Goal: Task Accomplishment & Management: Manage account settings

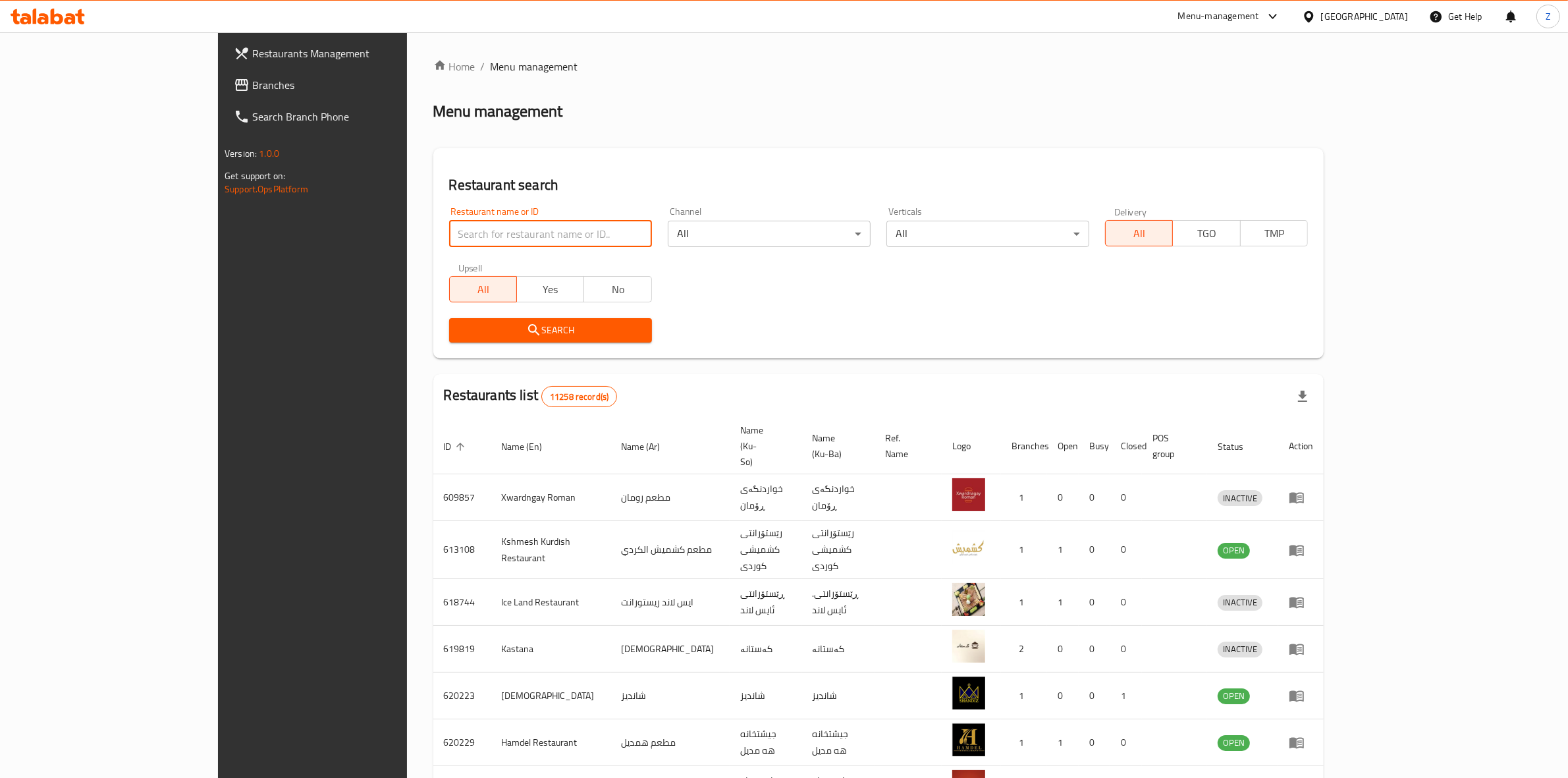
click at [545, 240] on input "search" at bounding box center [551, 234] width 203 height 26
type input "الرواد"
click button "Search" at bounding box center [551, 331] width 203 height 25
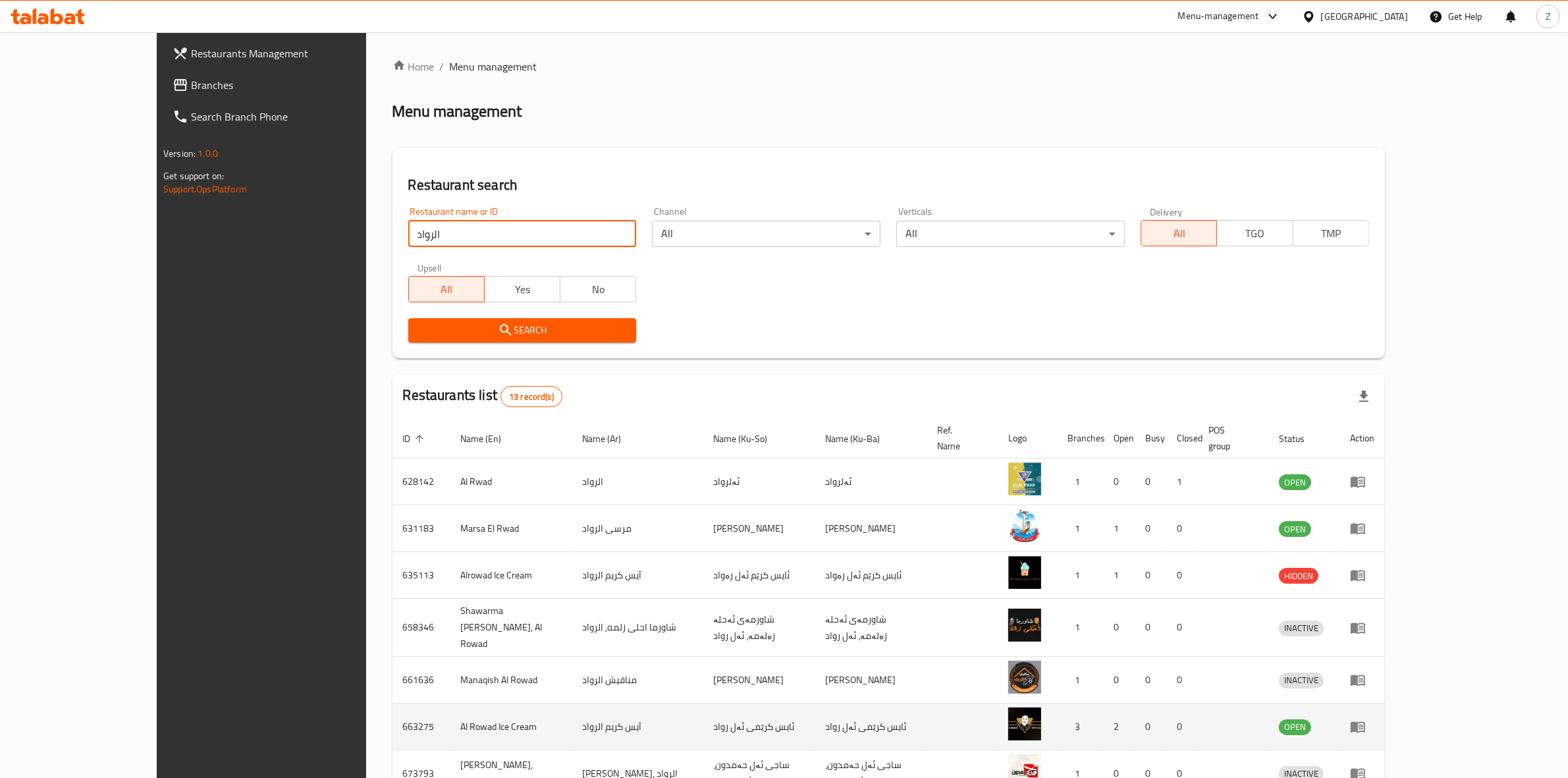
scroll to position [203, 0]
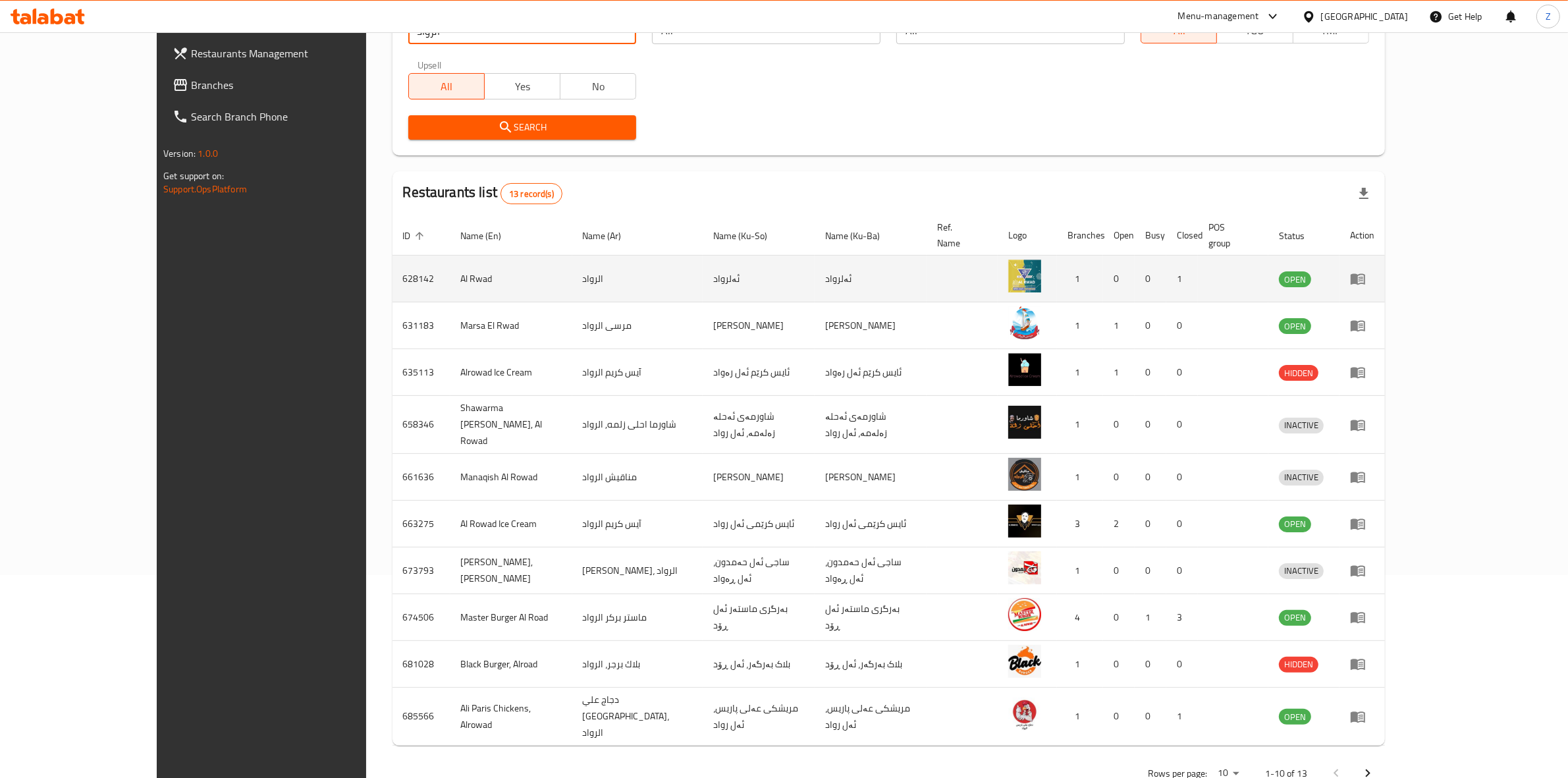
click at [393, 269] on td "628142" at bounding box center [422, 279] width 58 height 47
copy td "628142"
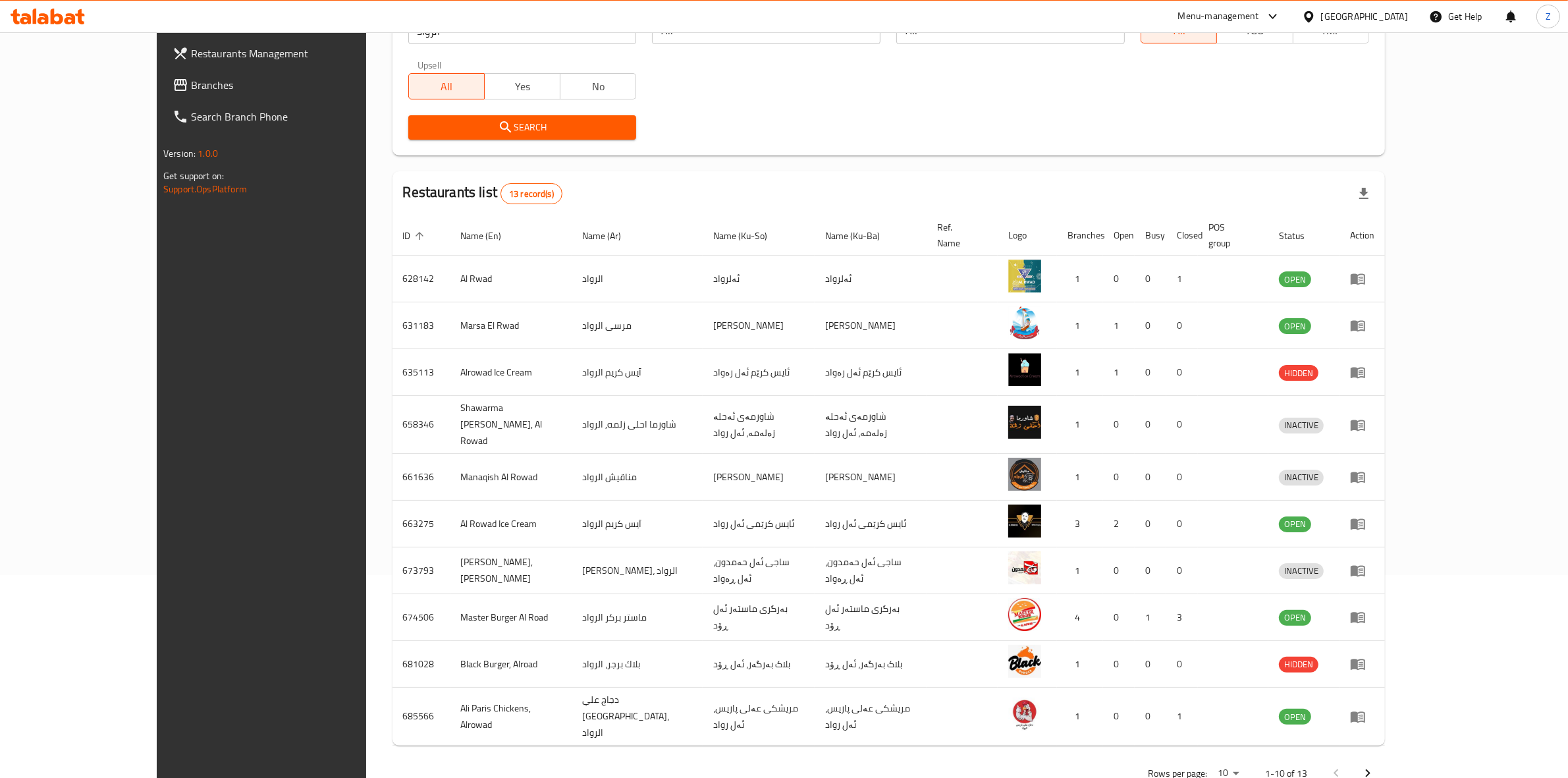
click at [1259, 15] on div "Menu-management" at bounding box center [1219, 17] width 81 height 16
click at [1236, 86] on div "Agent Campaigns Center" at bounding box center [1217, 89] width 100 height 14
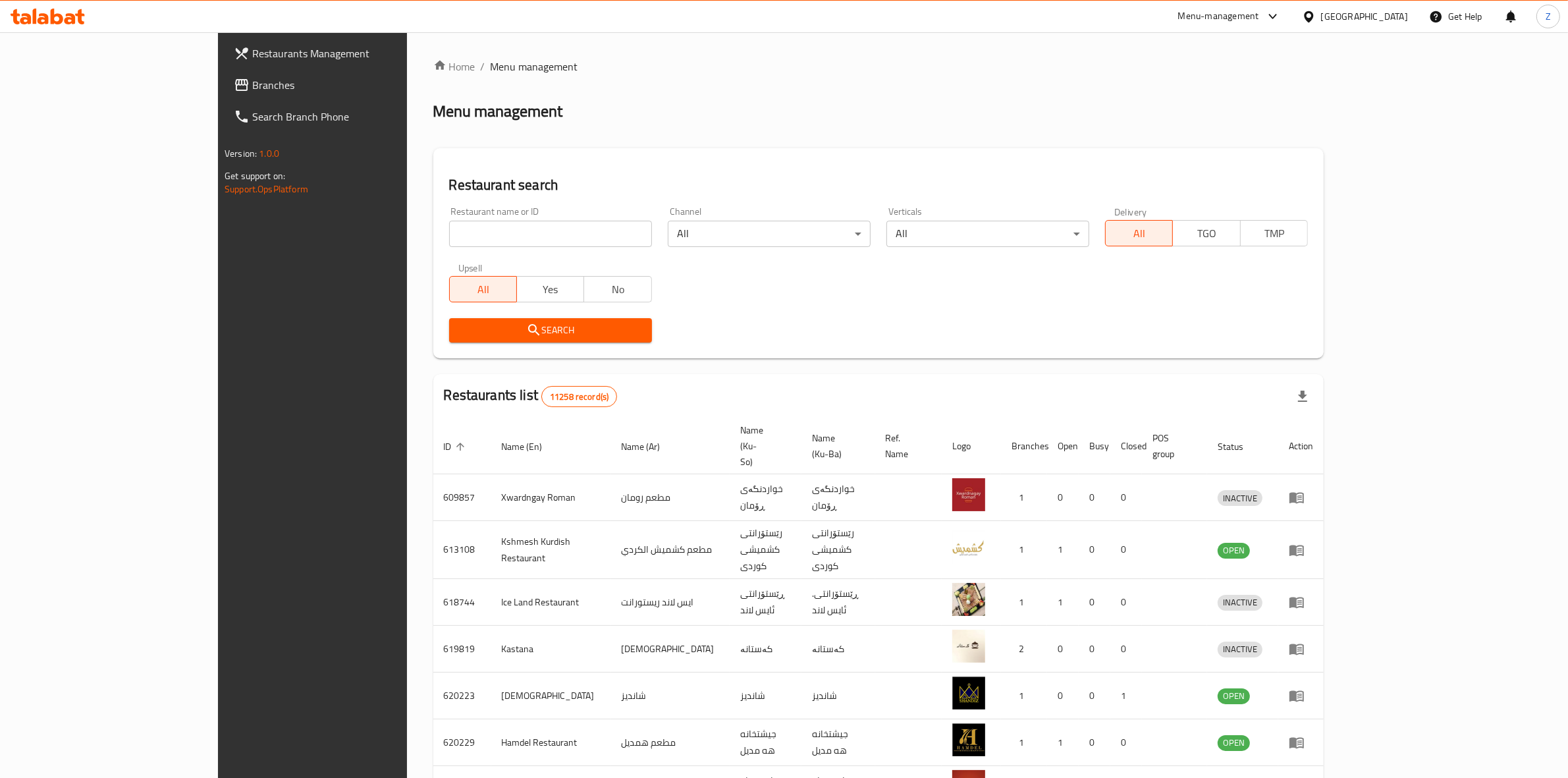
click at [473, 231] on input "search" at bounding box center [551, 234] width 203 height 26
type input "nemet"
click button "Search" at bounding box center [551, 331] width 203 height 25
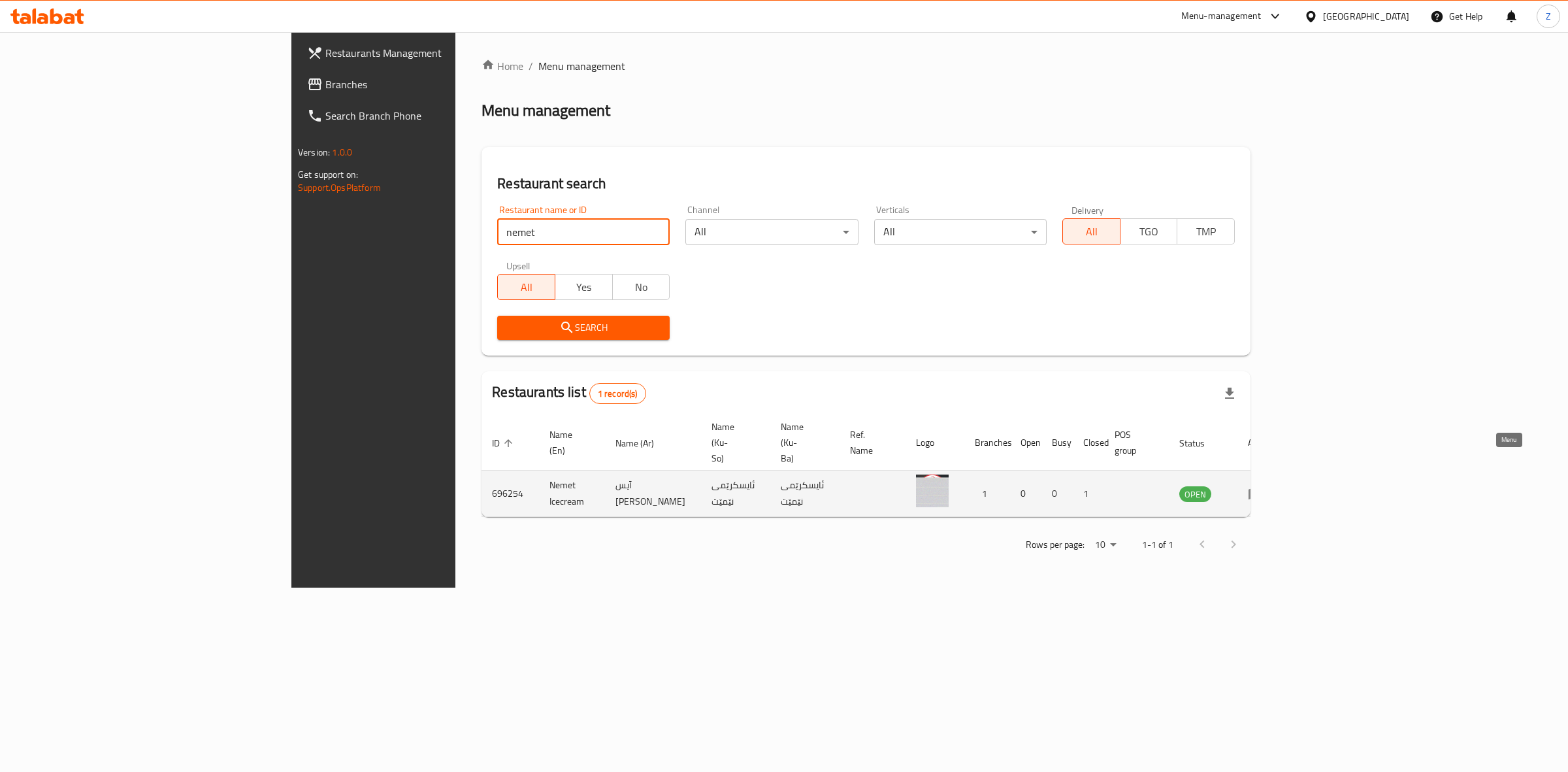
click at [1263, 488] on icon "enhanced table" at bounding box center [1256, 494] width 14 height 11
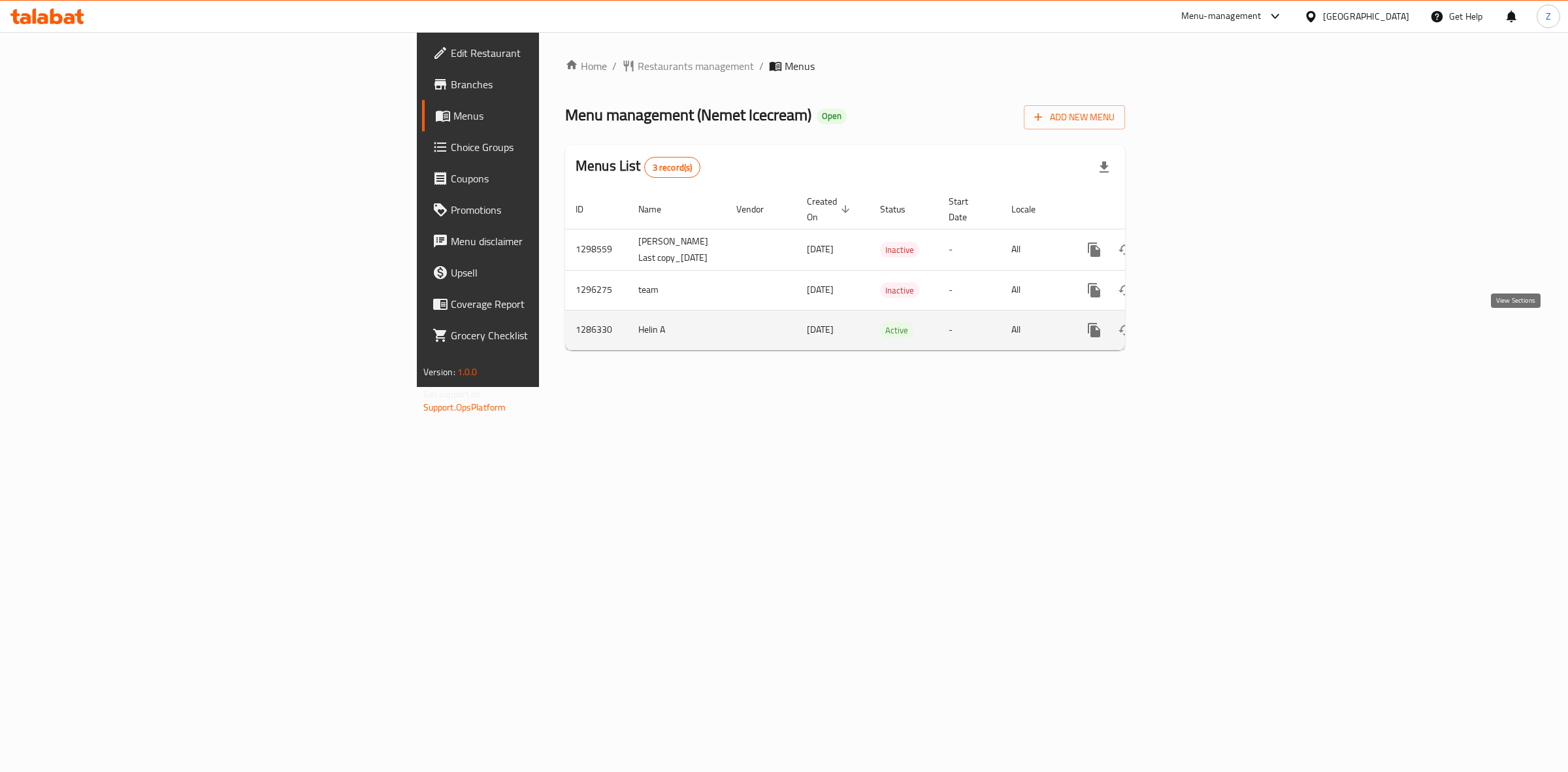
click at [1196, 327] on icon "enhanced table" at bounding box center [1188, 330] width 16 height 16
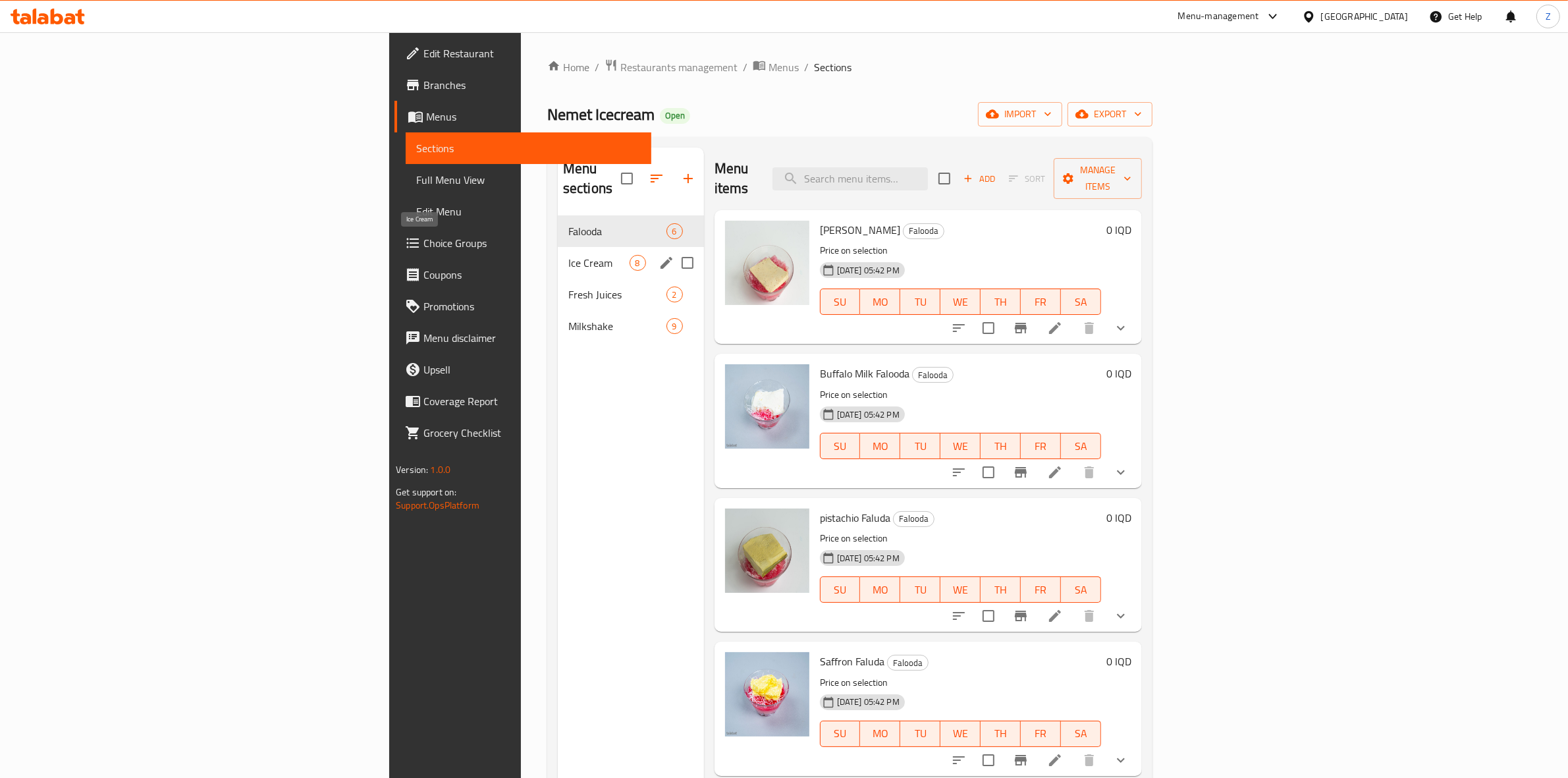
click at [568, 255] on span "Ice Cream" at bounding box center [598, 263] width 61 height 16
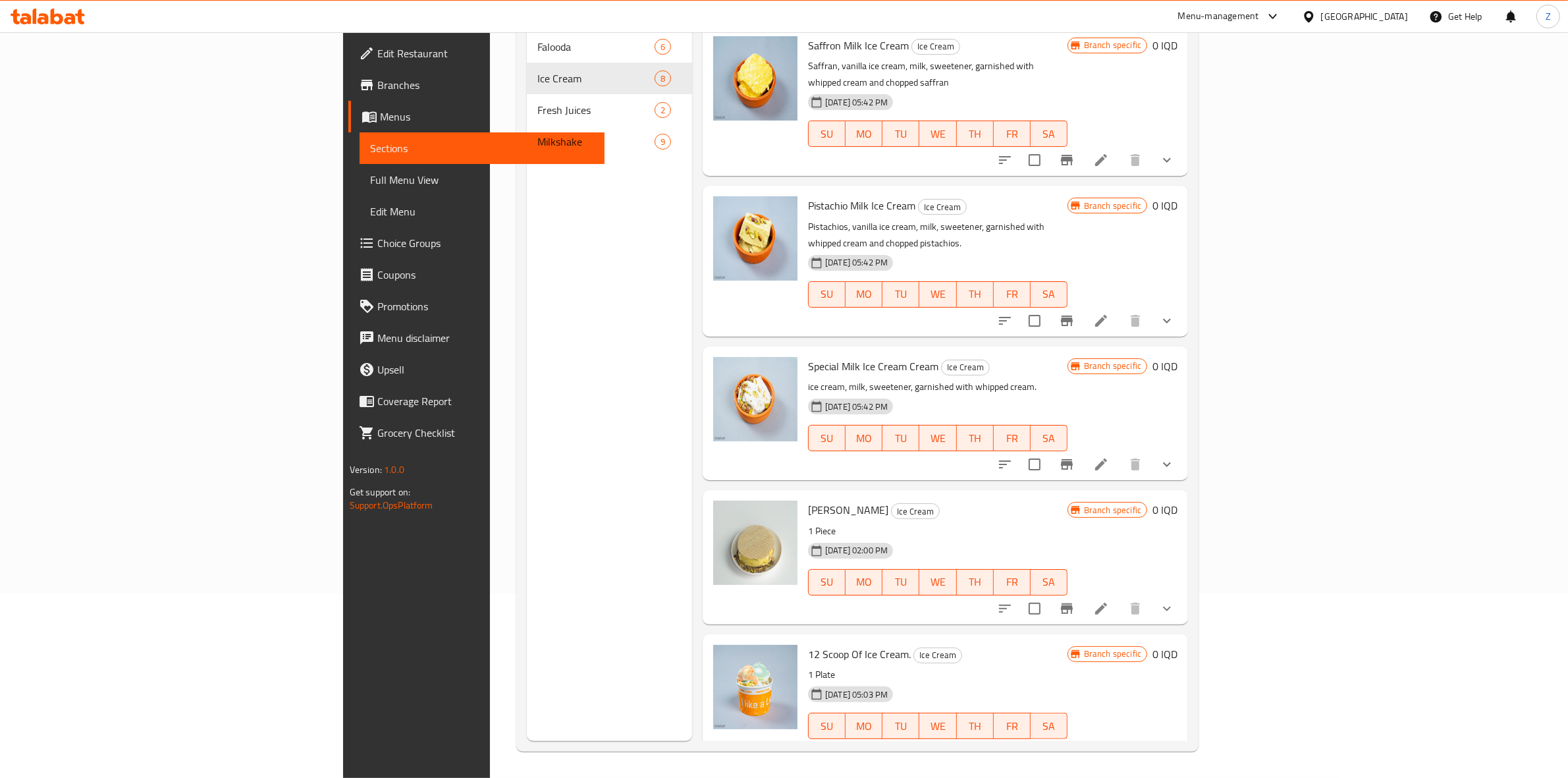
scroll to position [405, 0]
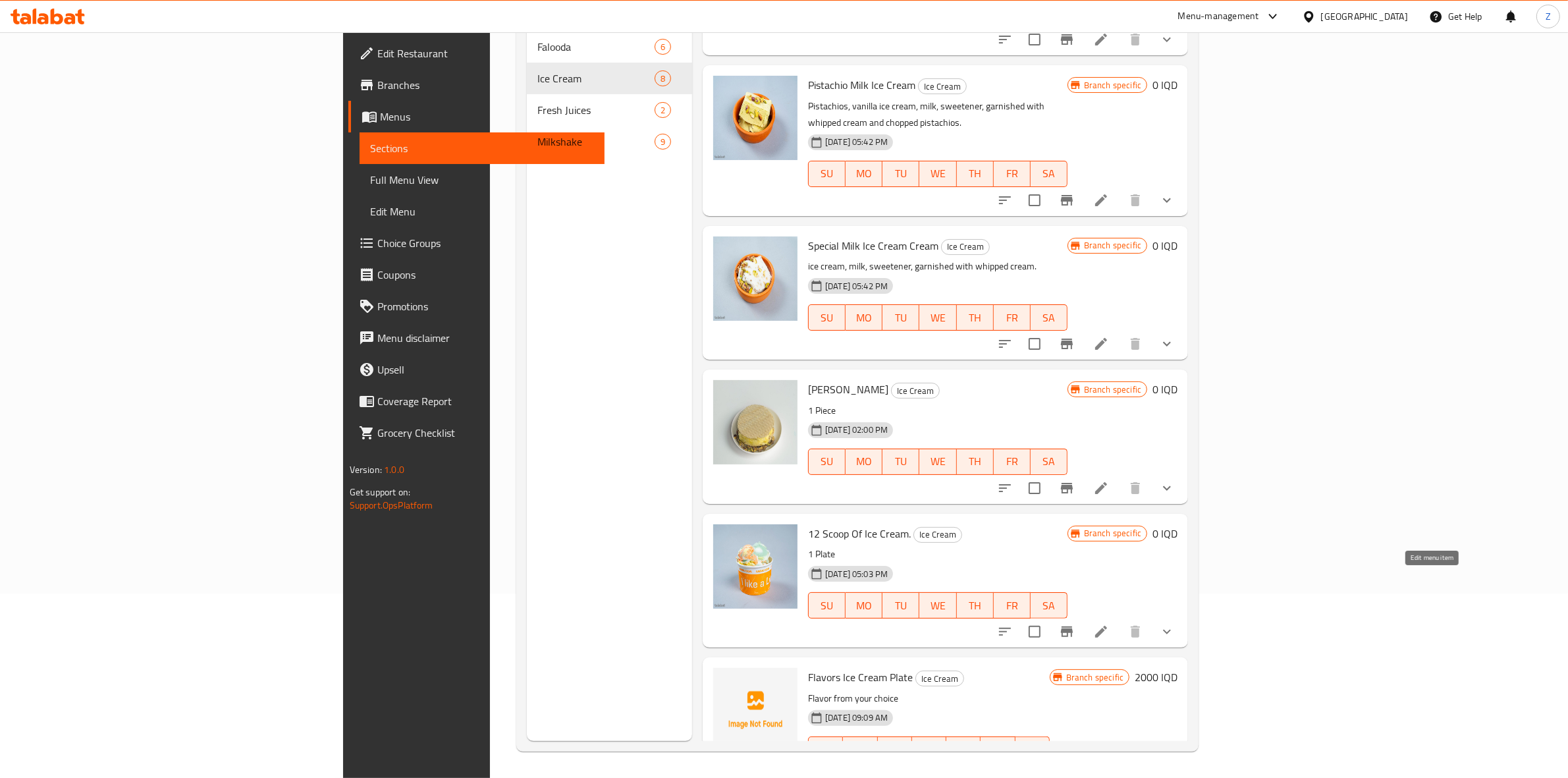
click at [1109, 624] on icon at bounding box center [1101, 632] width 16 height 16
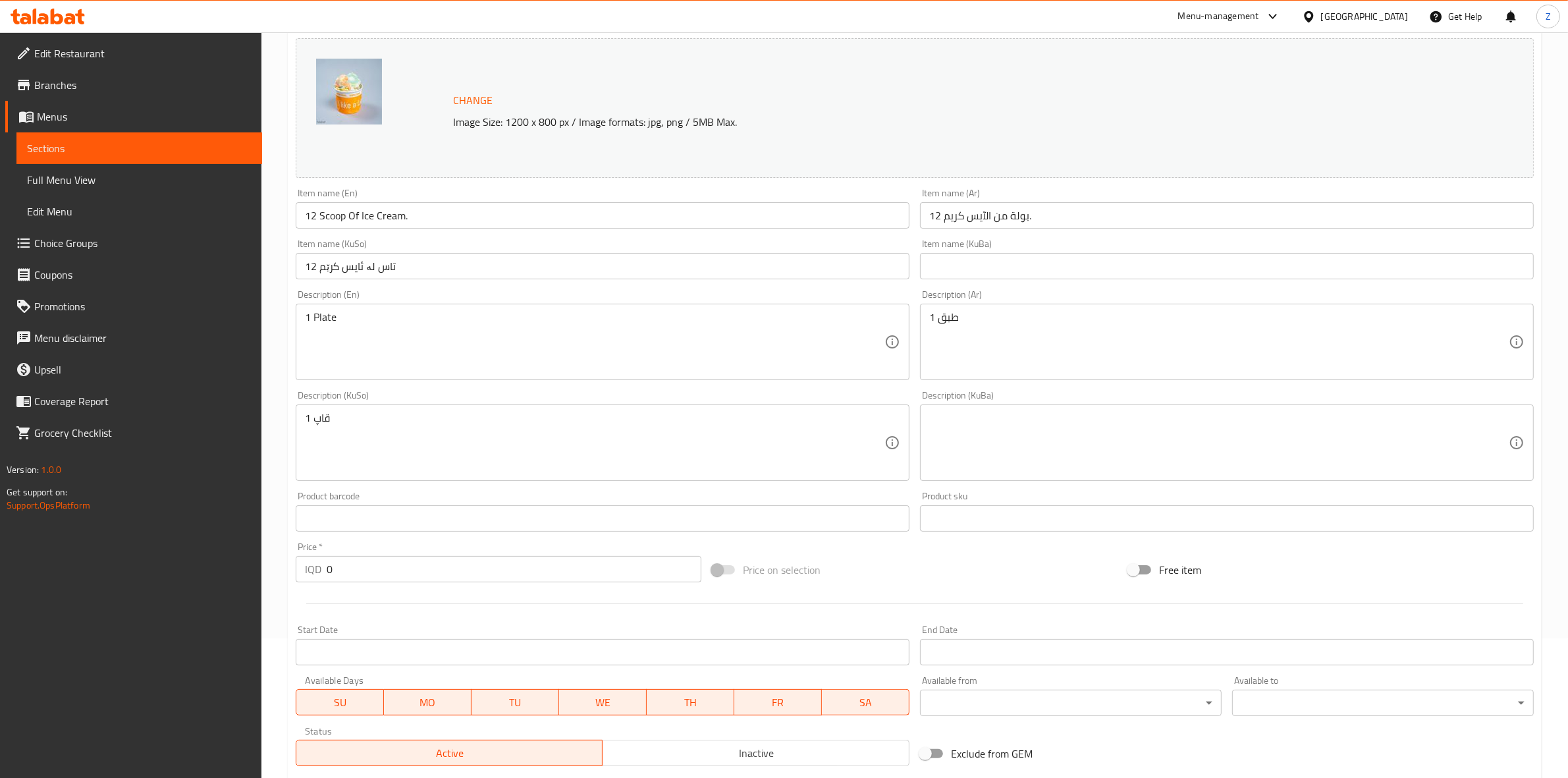
scroll to position [376, 0]
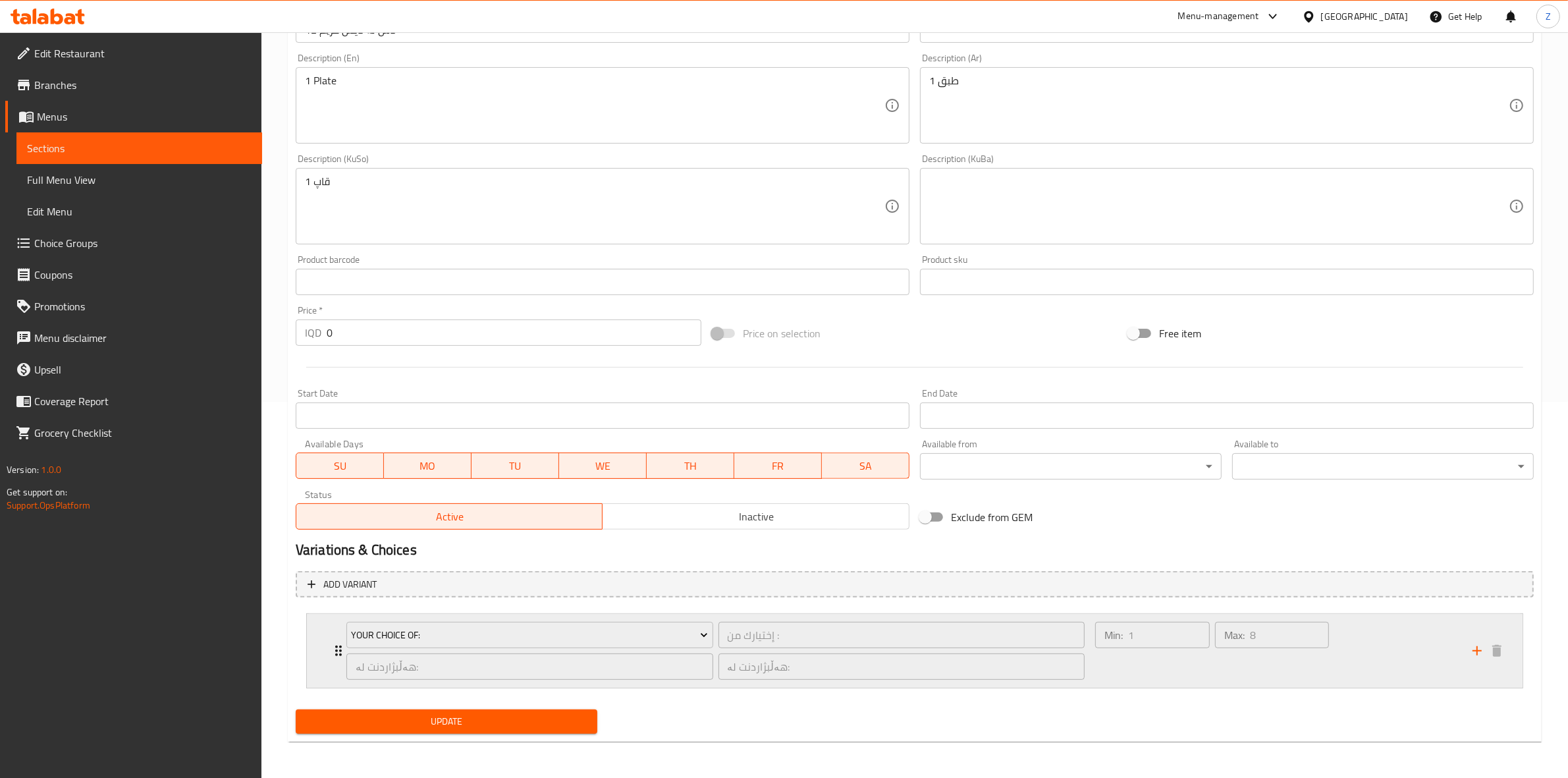
click at [1128, 672] on div "Min: 1 ​" at bounding box center [1152, 651] width 120 height 64
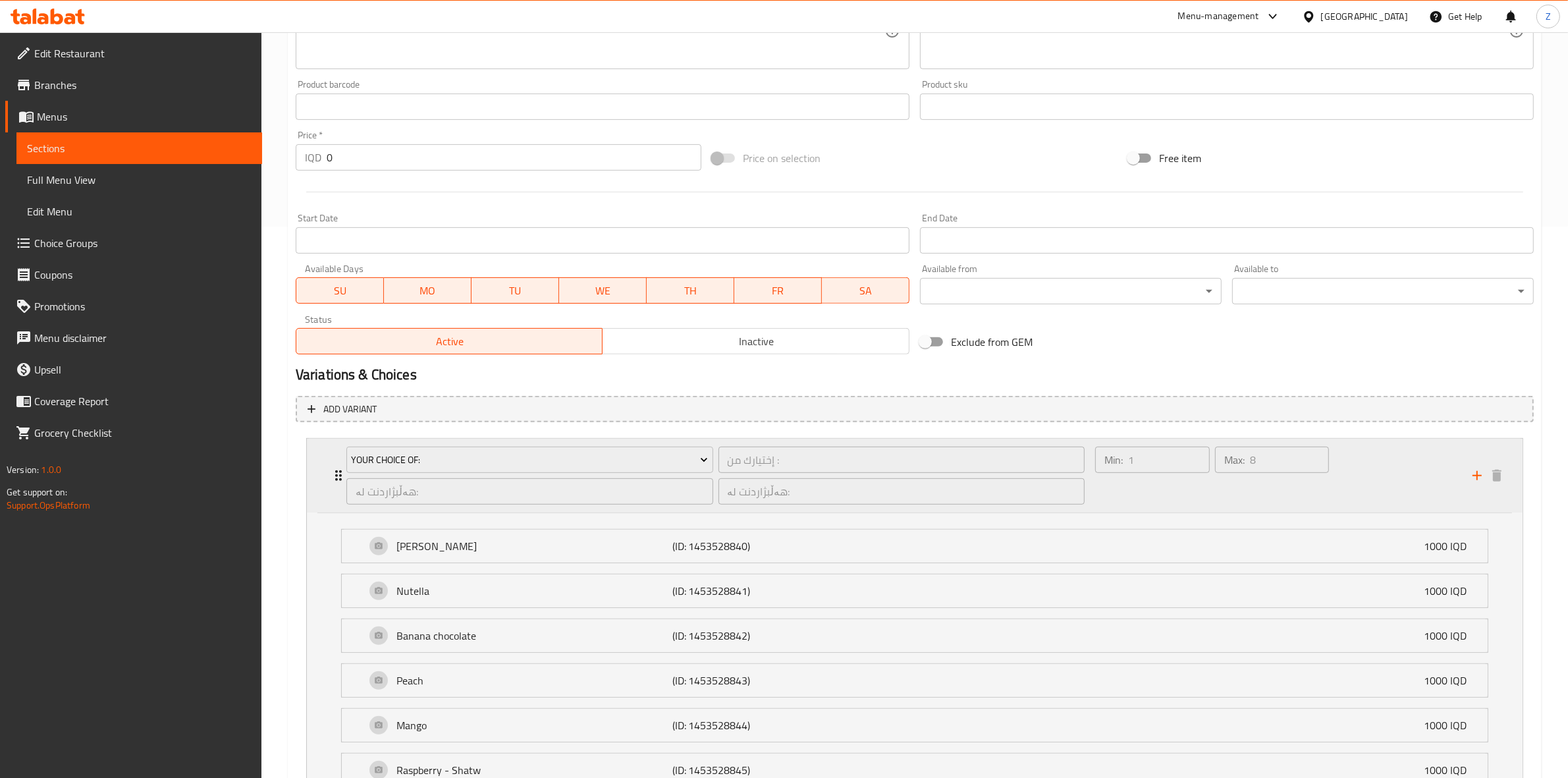
scroll to position [764, 0]
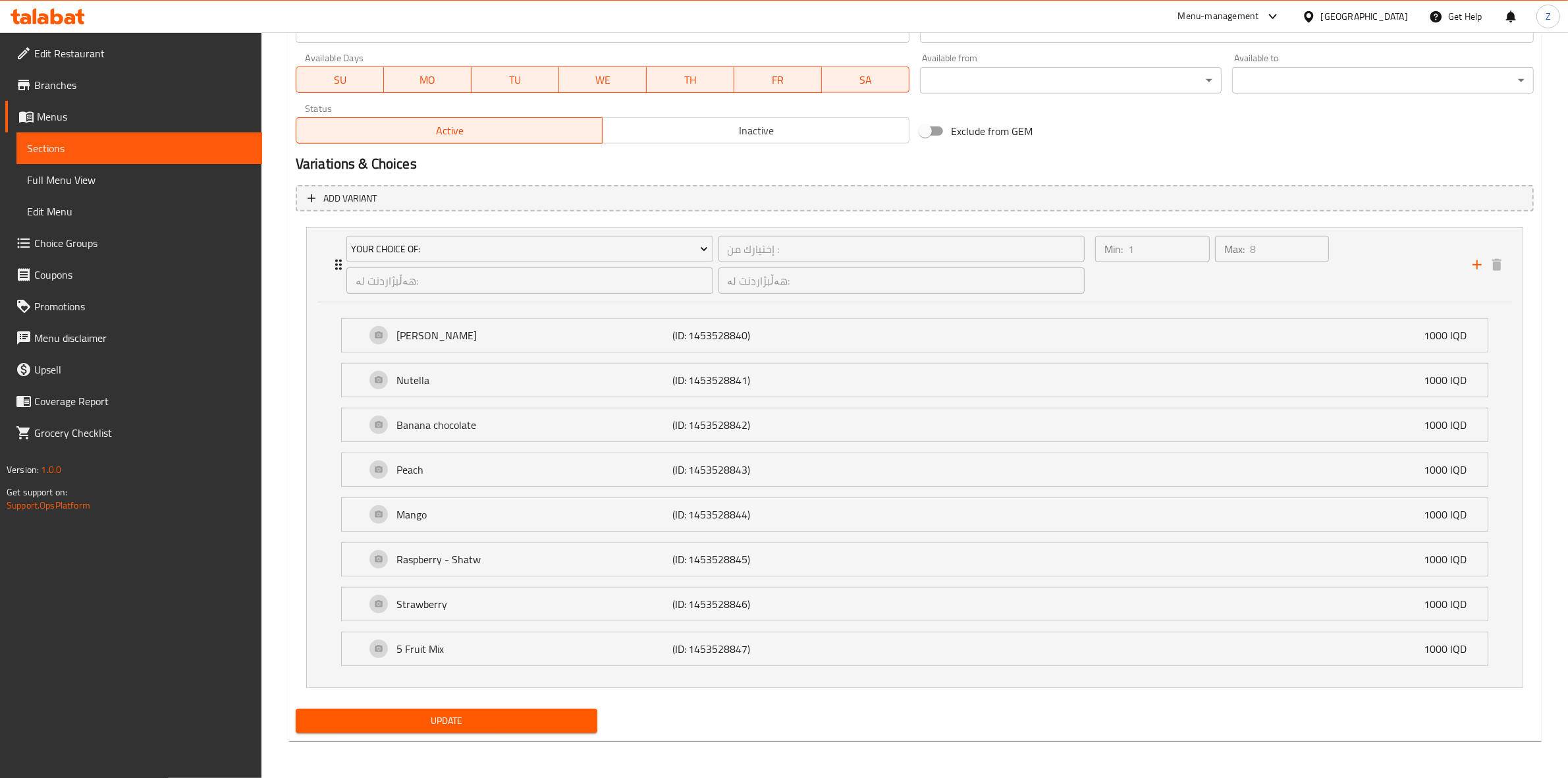
click at [806, 749] on div "Home / Restaurants management / Menus / Sections / item / update Ice Cream sect…" at bounding box center [914, 24] width 1254 height 1455
click at [139, 139] on link "Sections" at bounding box center [139, 148] width 245 height 32
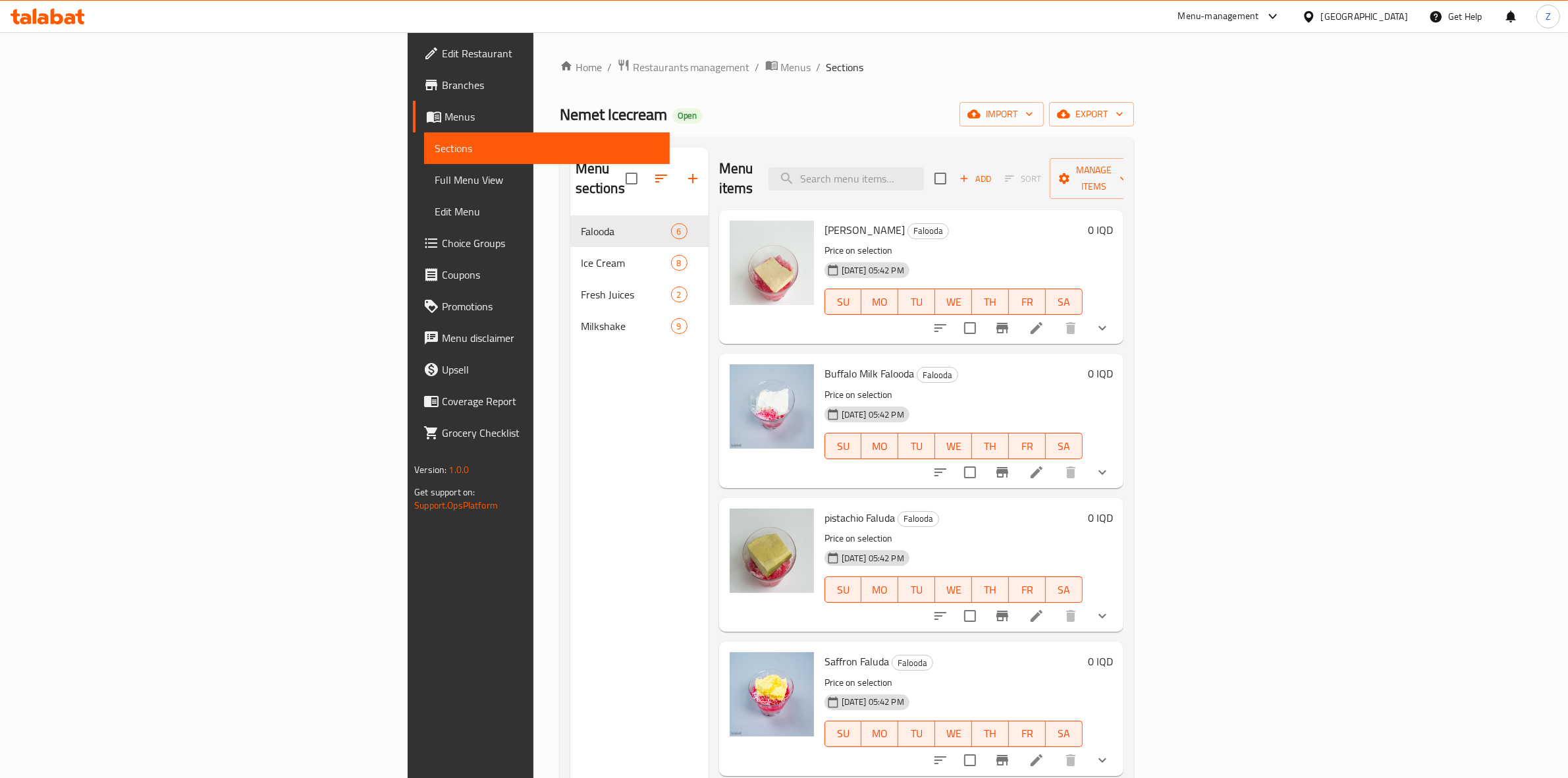
click at [1055, 316] on li at bounding box center [1037, 327] width 37 height 24
click at [1045, 464] on icon at bounding box center [1037, 472] width 16 height 16
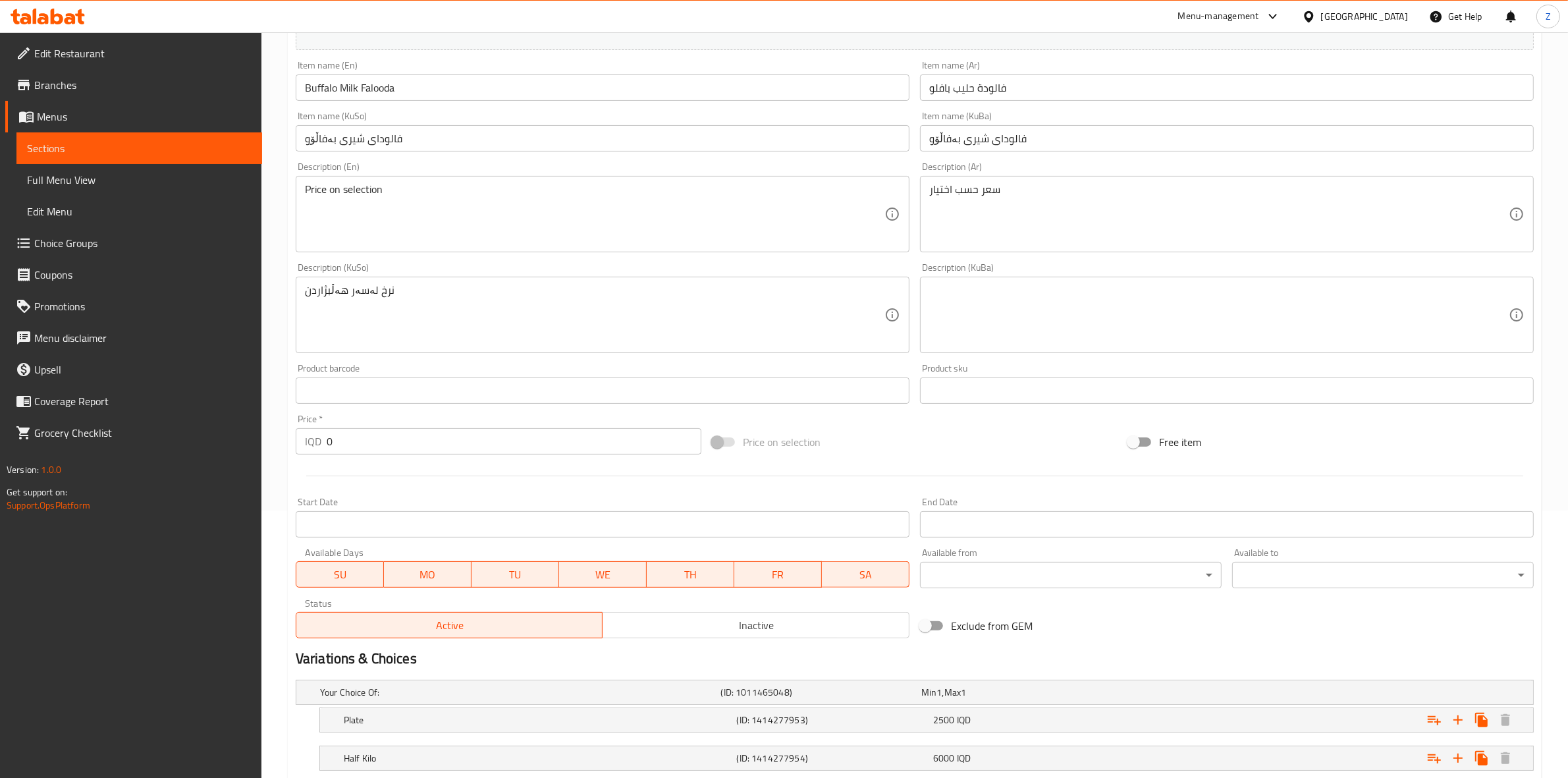
scroll to position [392, 0]
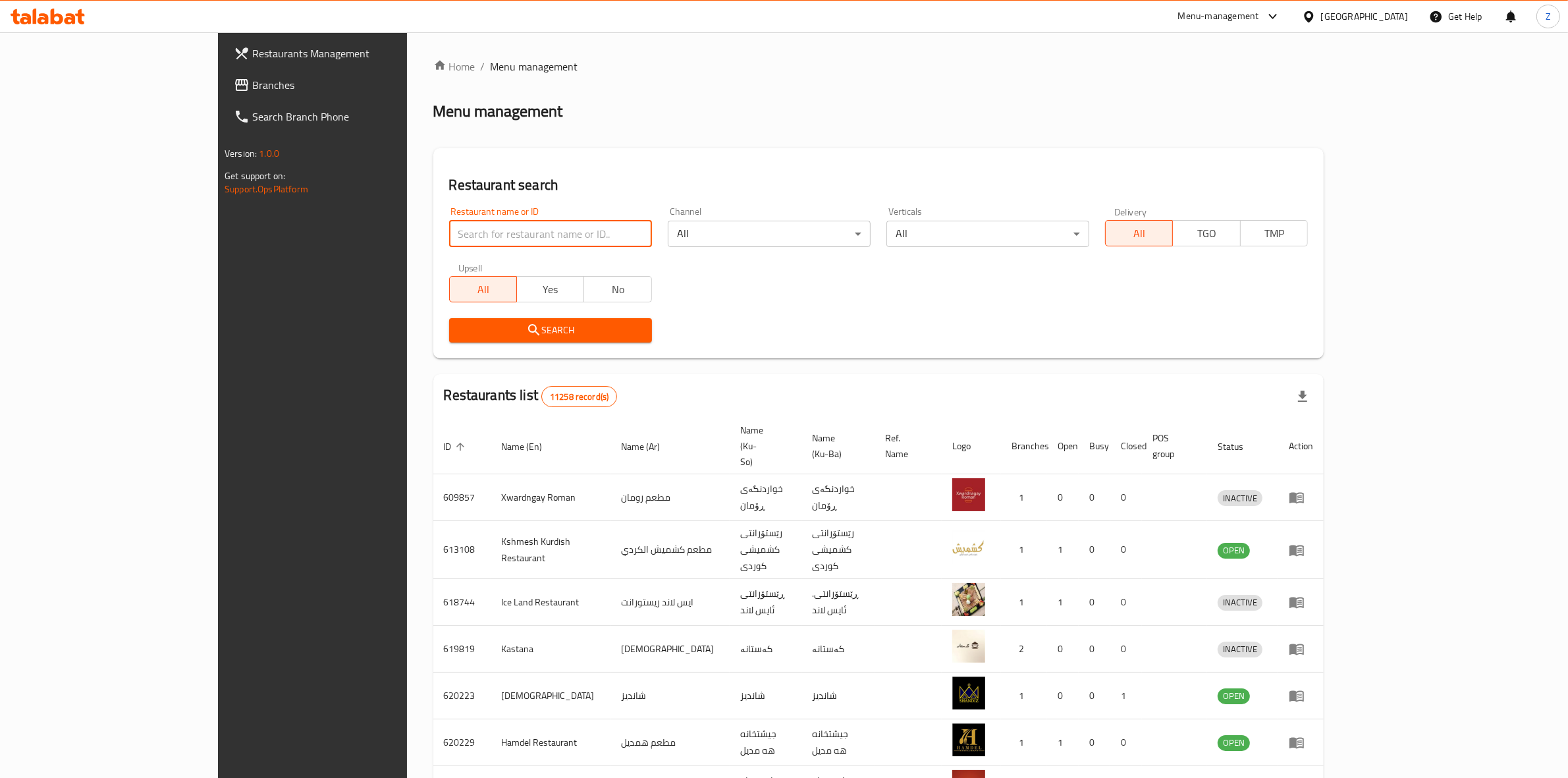
click at [449, 234] on input "search" at bounding box center [551, 234] width 203 height 26
click at [460, 331] on span "Search" at bounding box center [551, 330] width 182 height 17
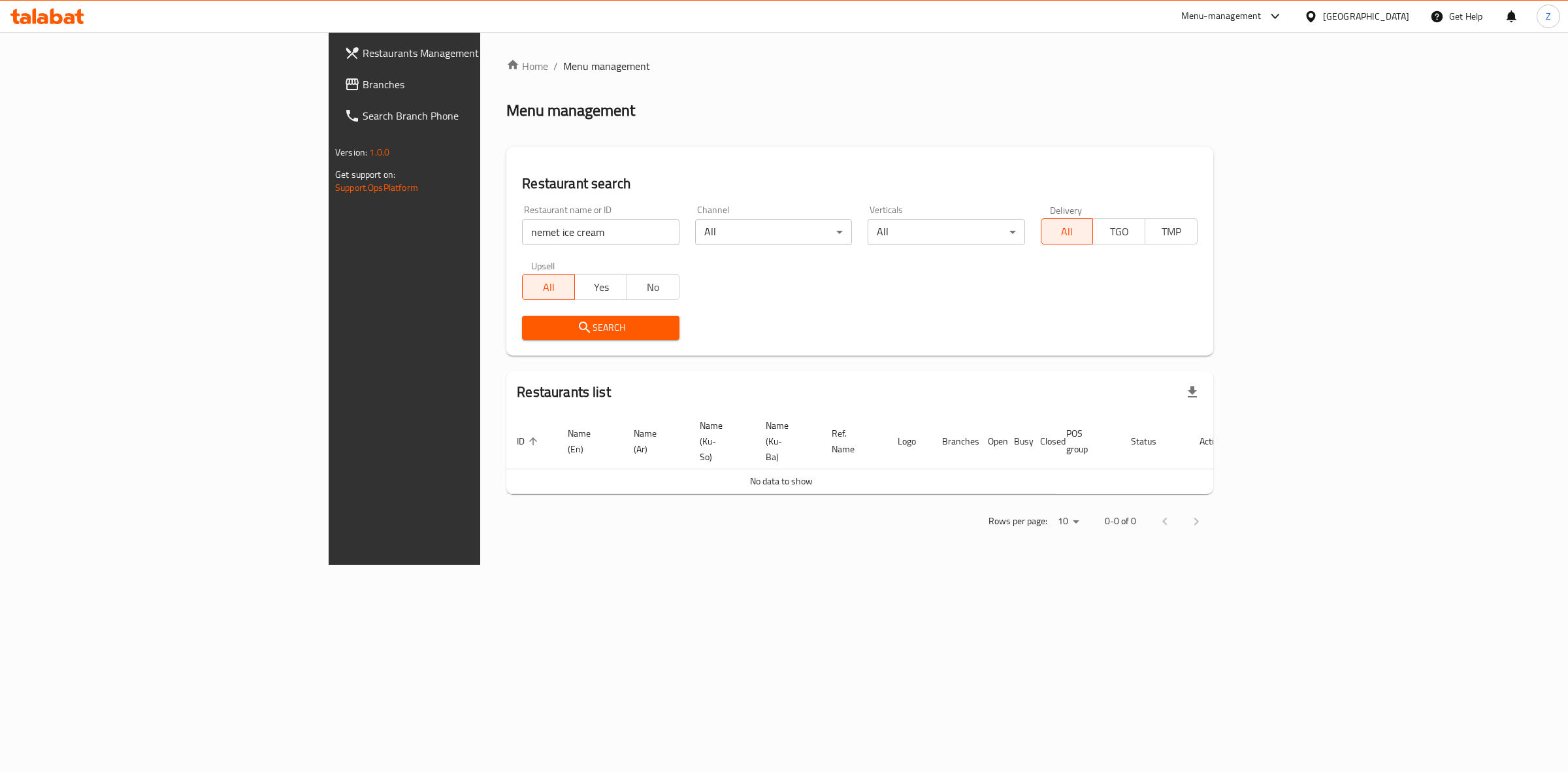
click at [522, 229] on input "nemet ice cream" at bounding box center [599, 232] width 157 height 26
type input "nemet"
click button "Search" at bounding box center [599, 328] width 157 height 25
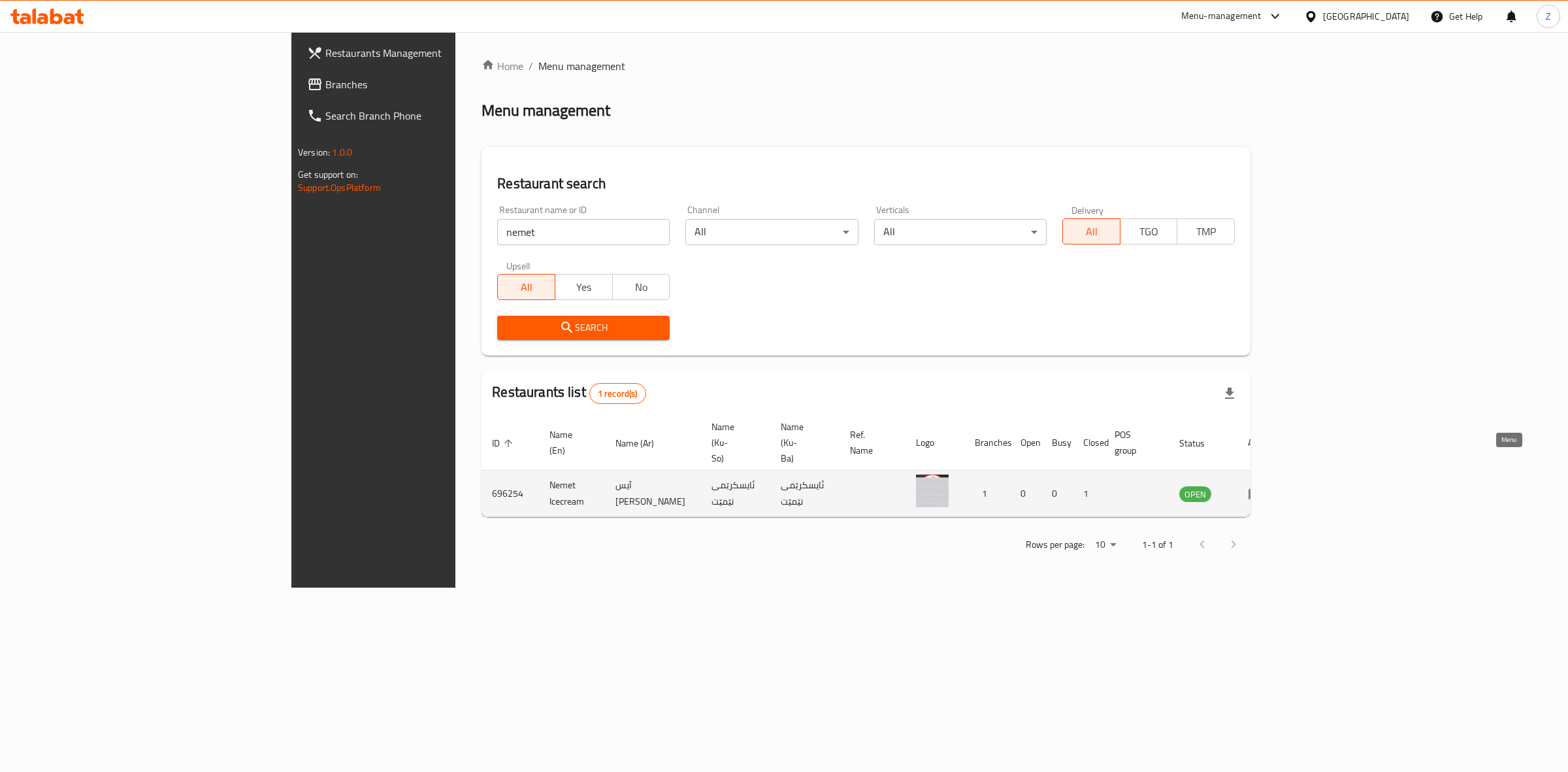
click at [1264, 486] on icon "enhanced table" at bounding box center [1256, 494] width 16 height 16
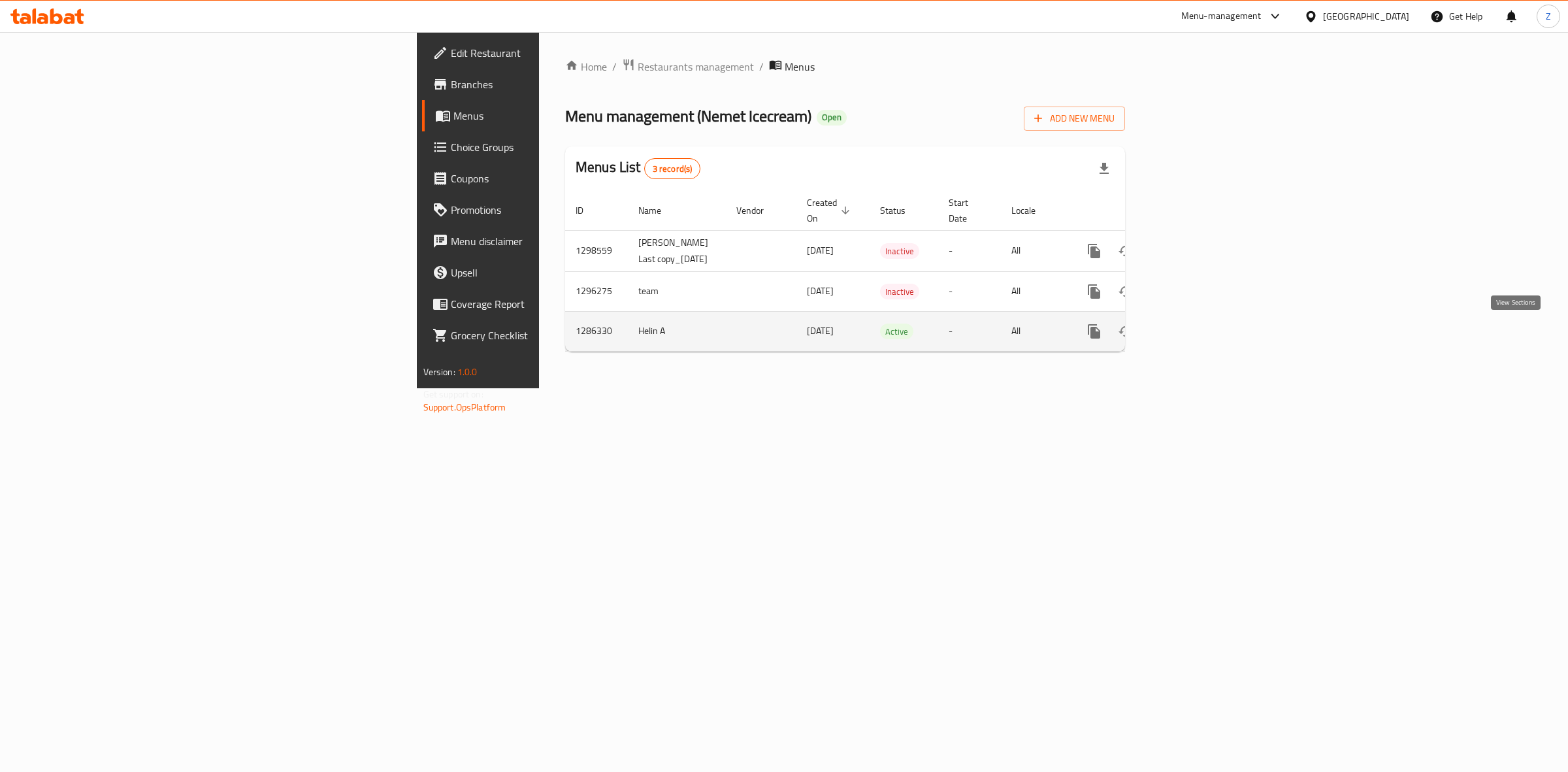
click at [1204, 341] on link "enhanced table" at bounding box center [1188, 332] width 32 height 32
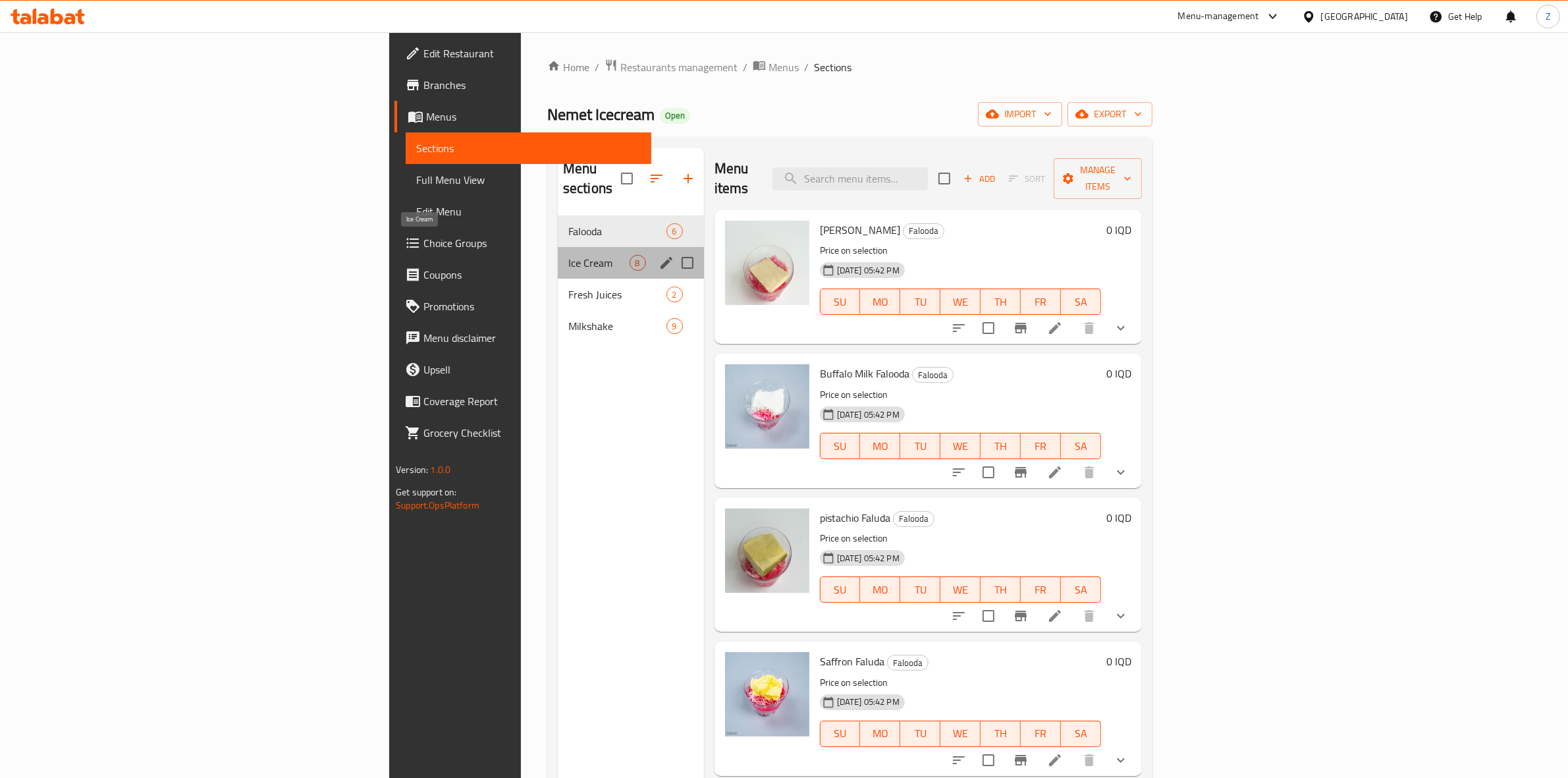
click at [568, 255] on span "Ice Cream" at bounding box center [598, 263] width 61 height 16
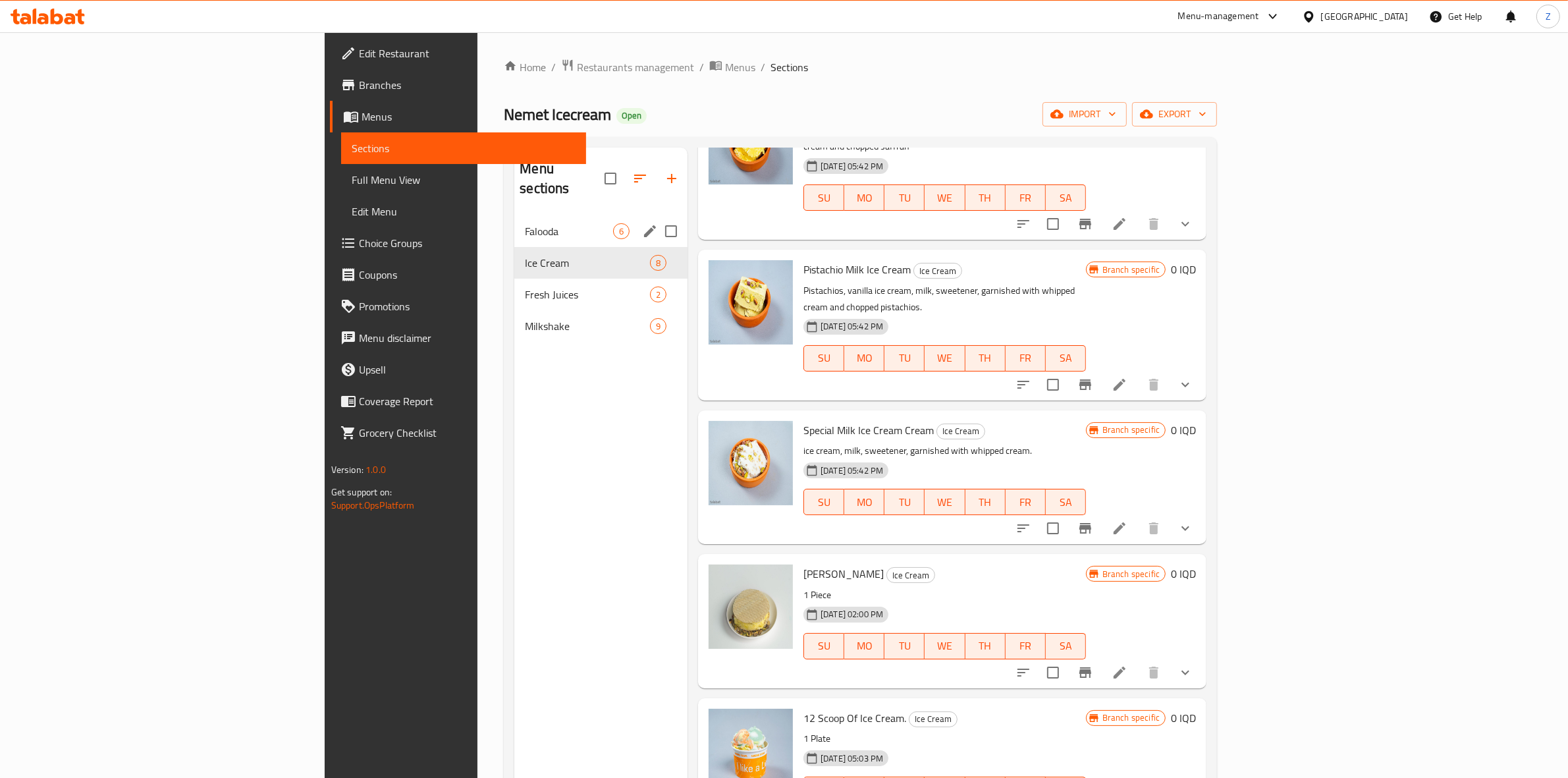
click at [525, 223] on span "Falooda" at bounding box center [569, 231] width 88 height 16
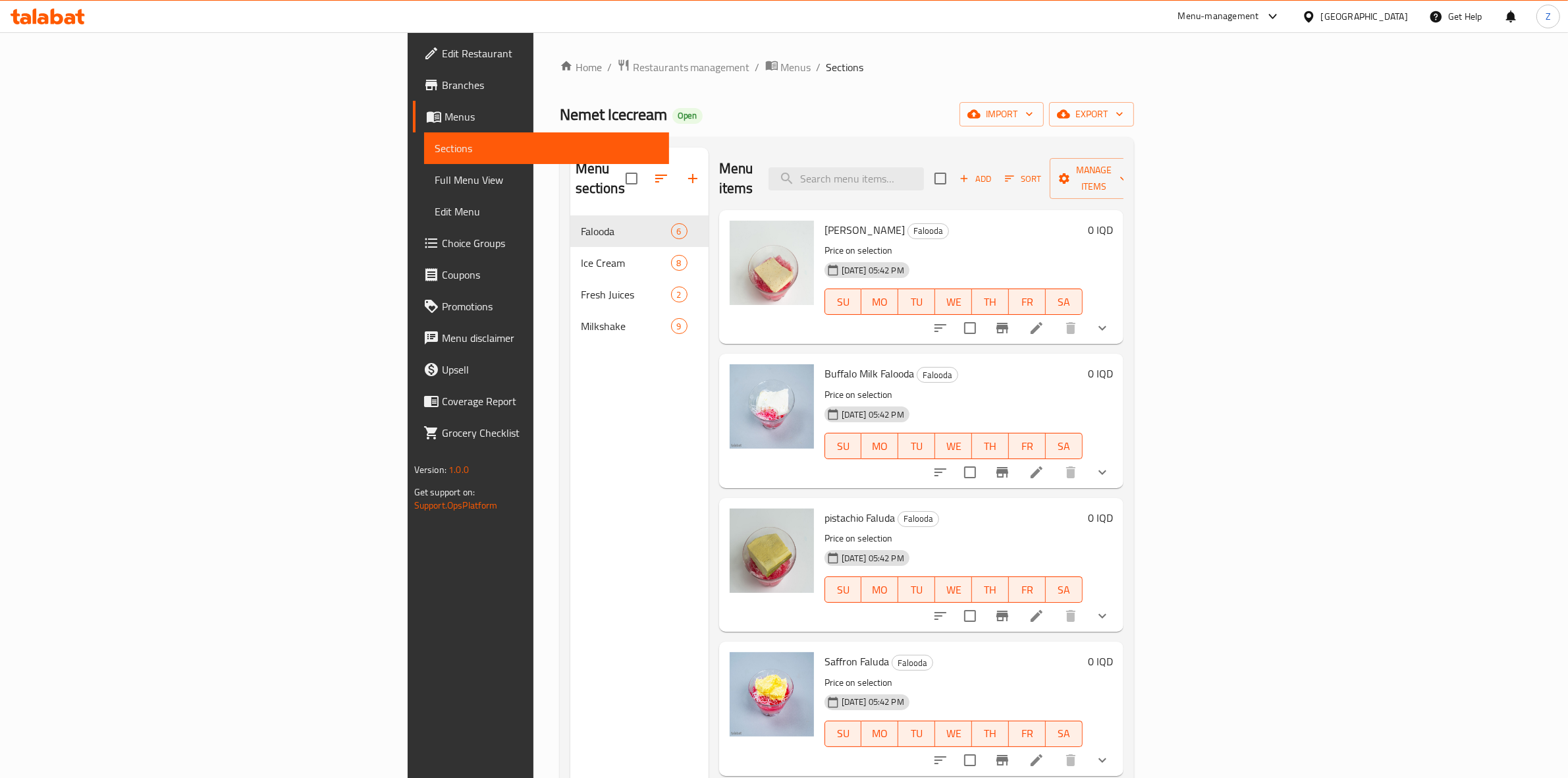
click at [1045, 320] on icon at bounding box center [1037, 328] width 16 height 16
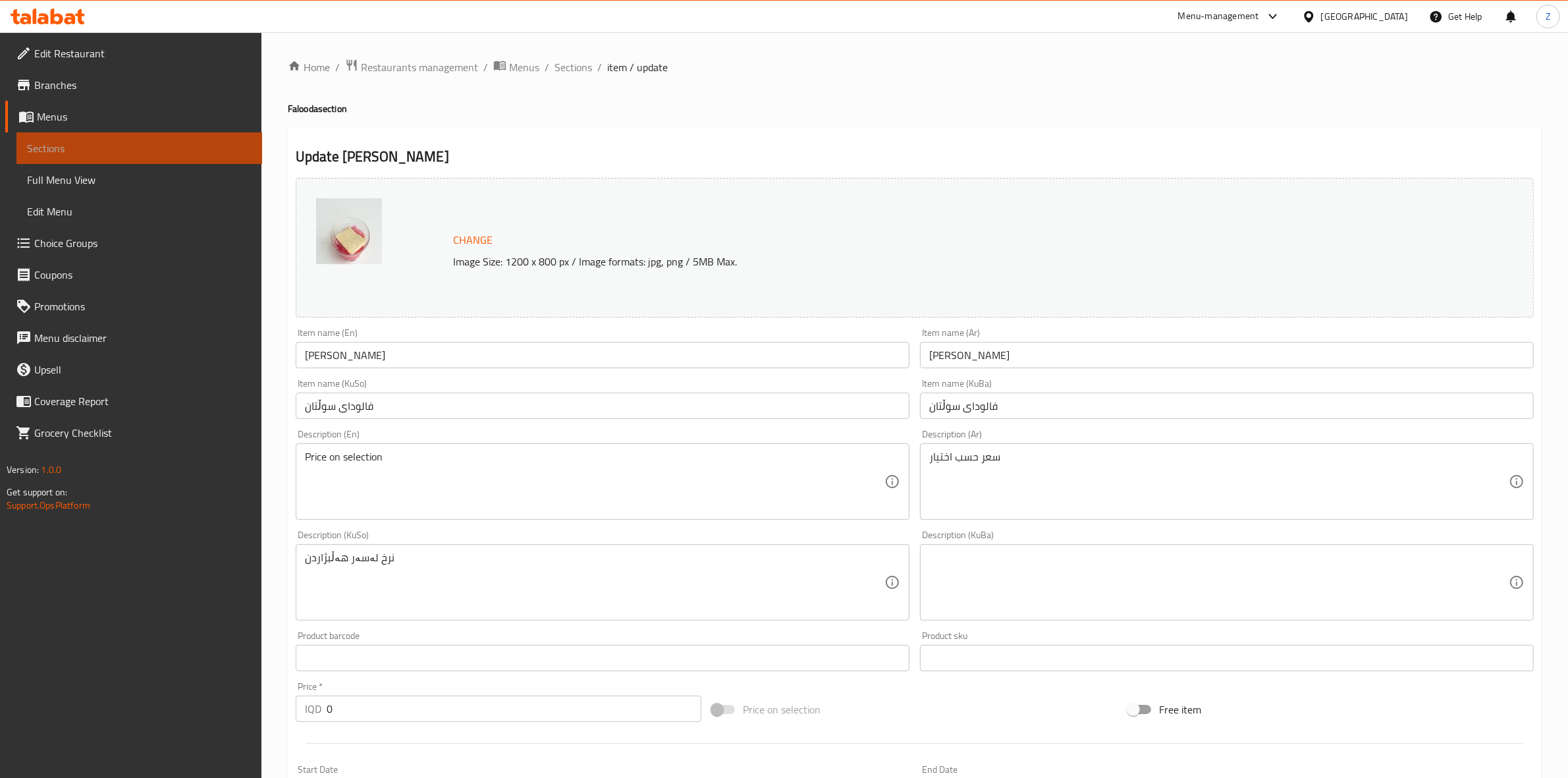
click at [146, 149] on span "Sections" at bounding box center [139, 148] width 225 height 16
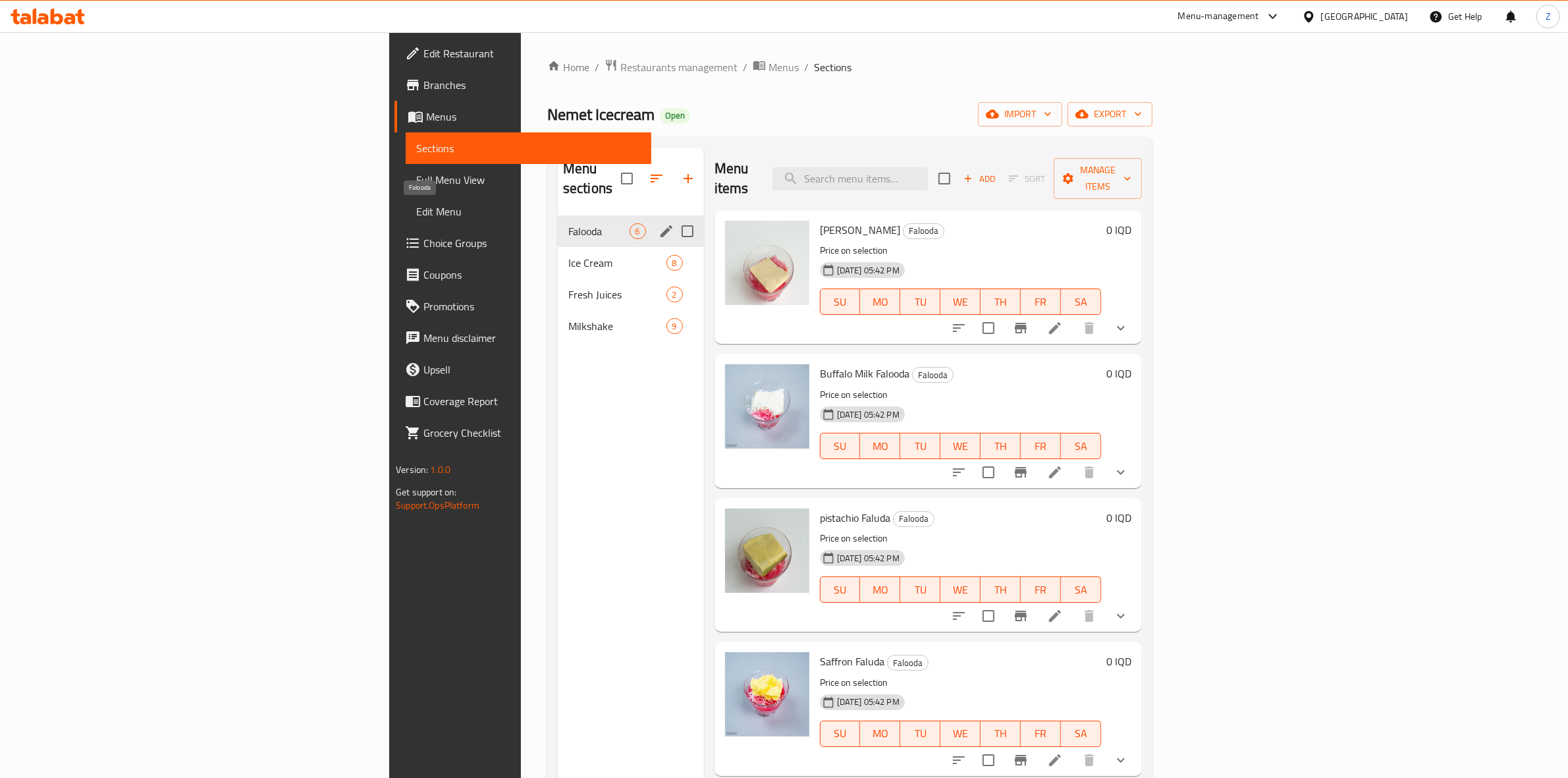
click at [558, 247] on div "Ice Cream 8" at bounding box center [631, 263] width 146 height 32
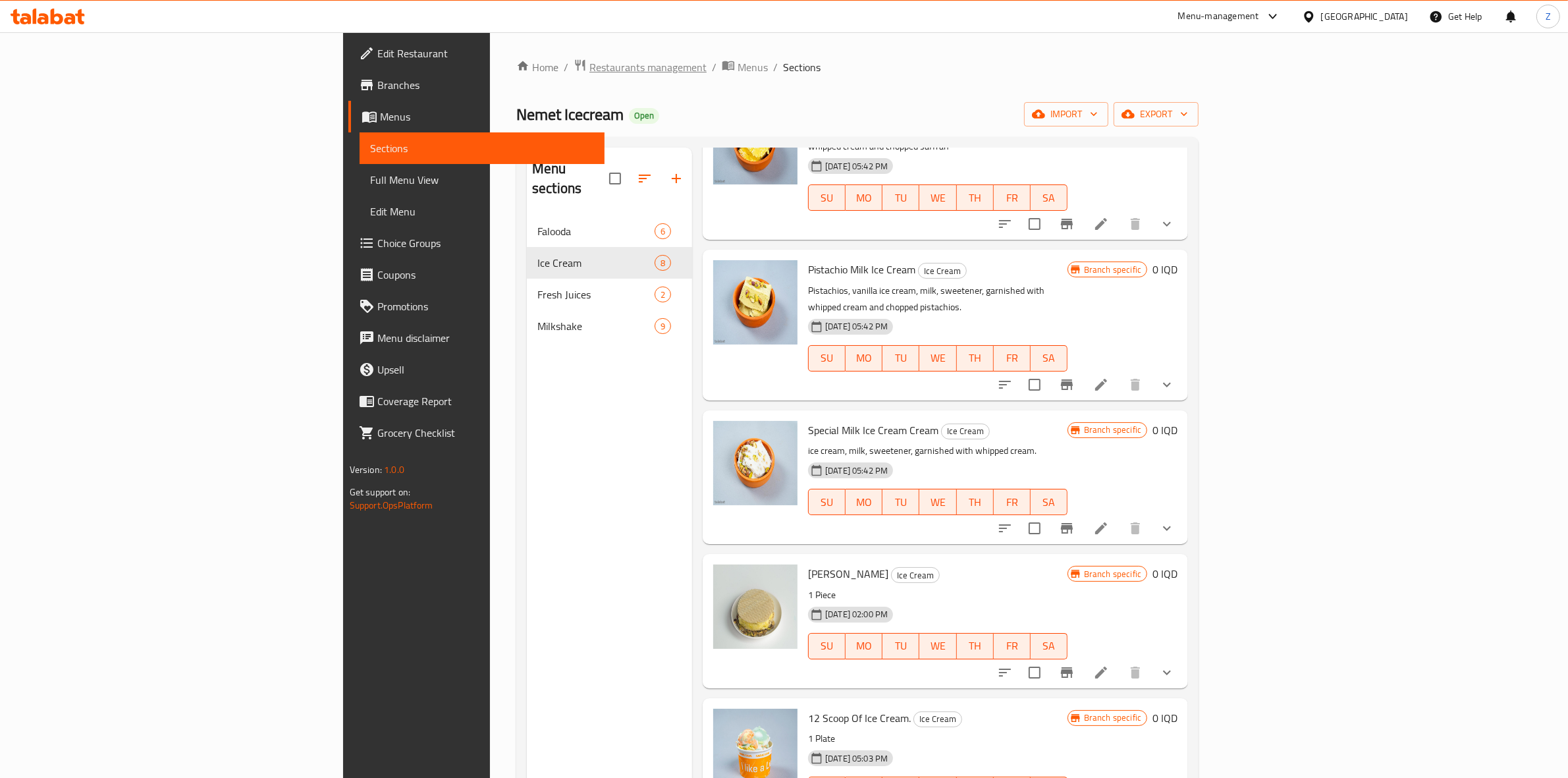
click at [589, 63] on span "Restaurants management" at bounding box center [648, 67] width 117 height 16
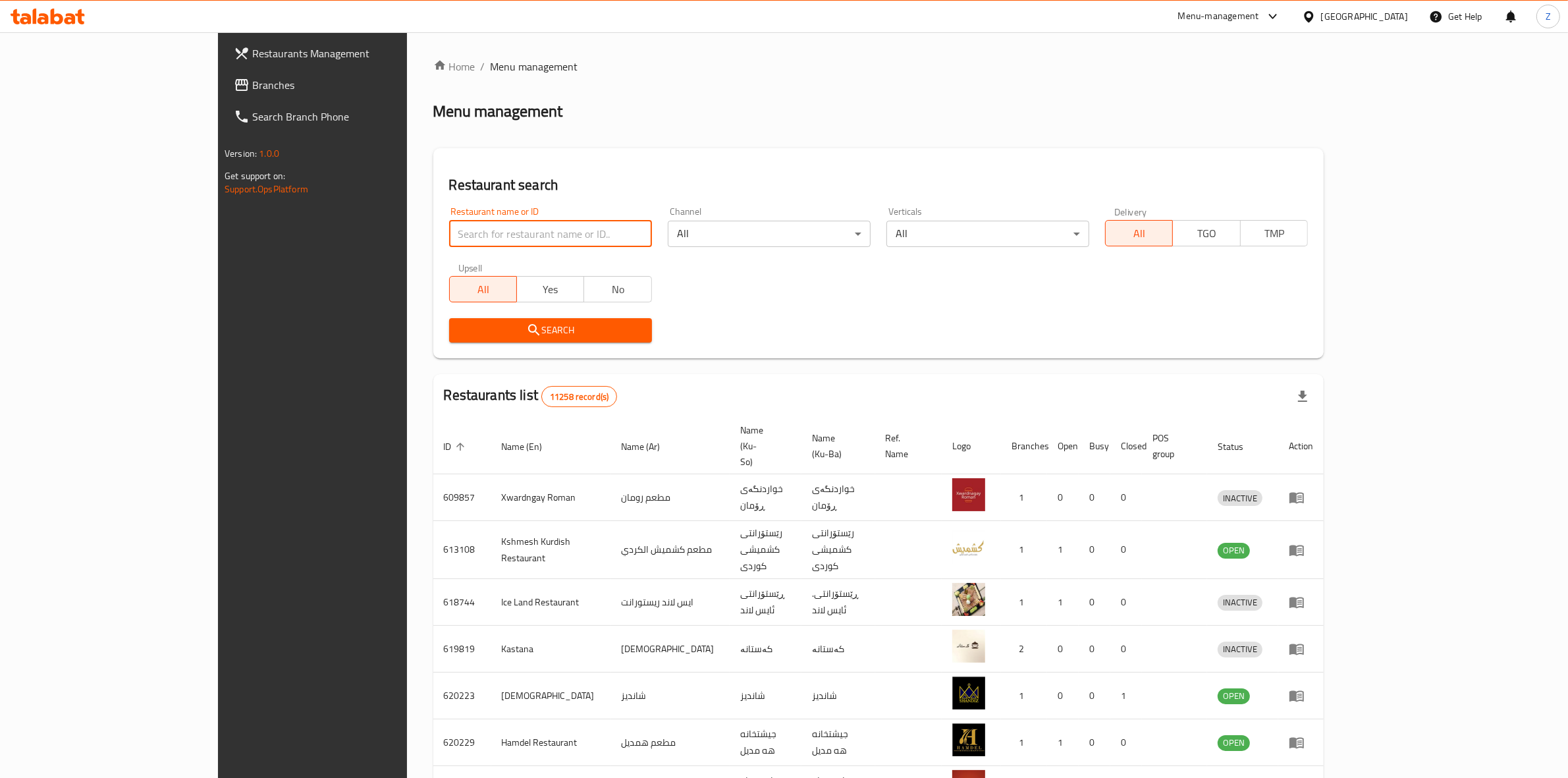
click at [449, 234] on input "search" at bounding box center [551, 234] width 203 height 26
type input "brnji khanm"
click button "Search" at bounding box center [551, 331] width 203 height 25
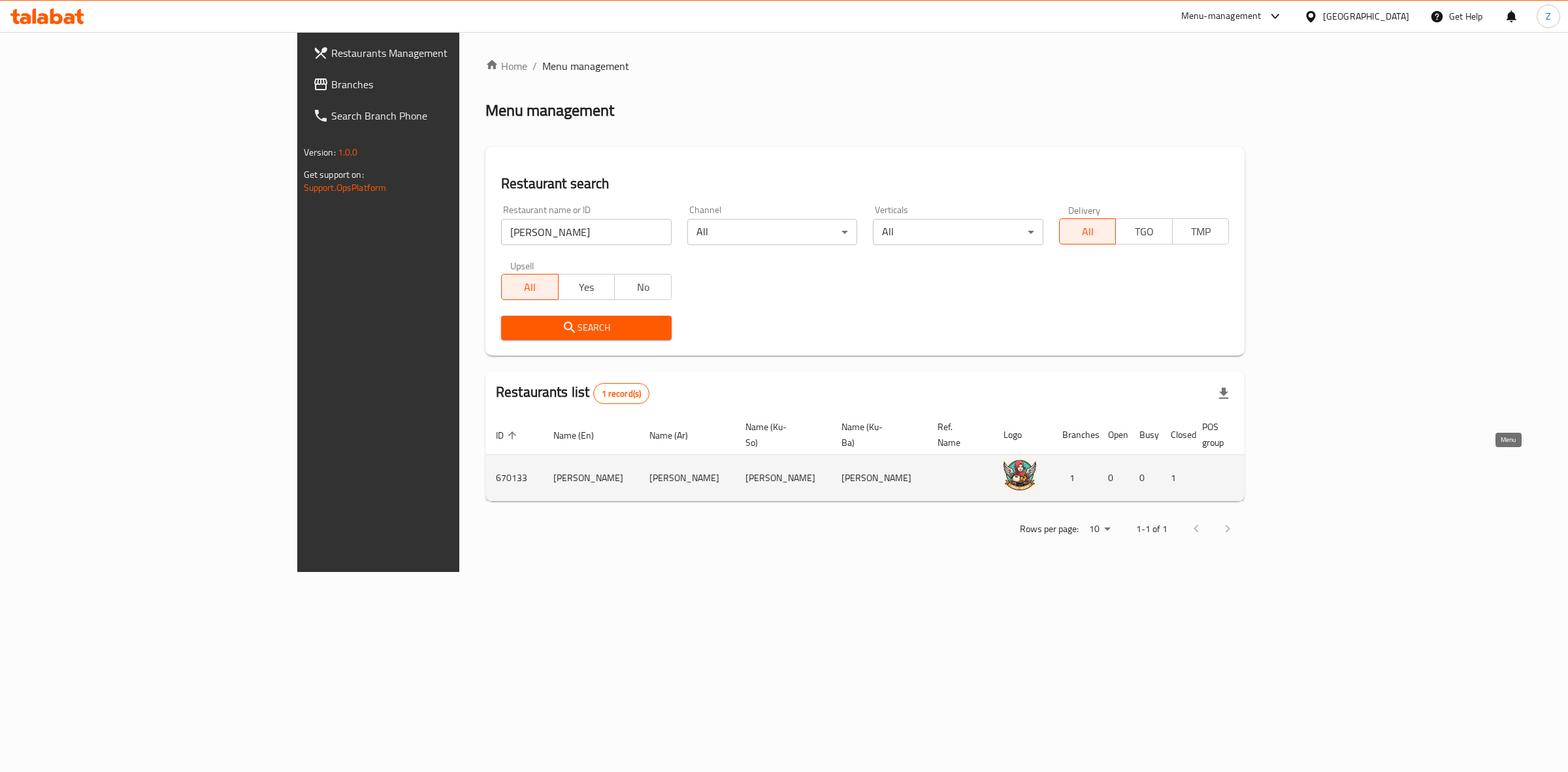
click at [1350, 473] on icon "enhanced table" at bounding box center [1343, 478] width 14 height 11
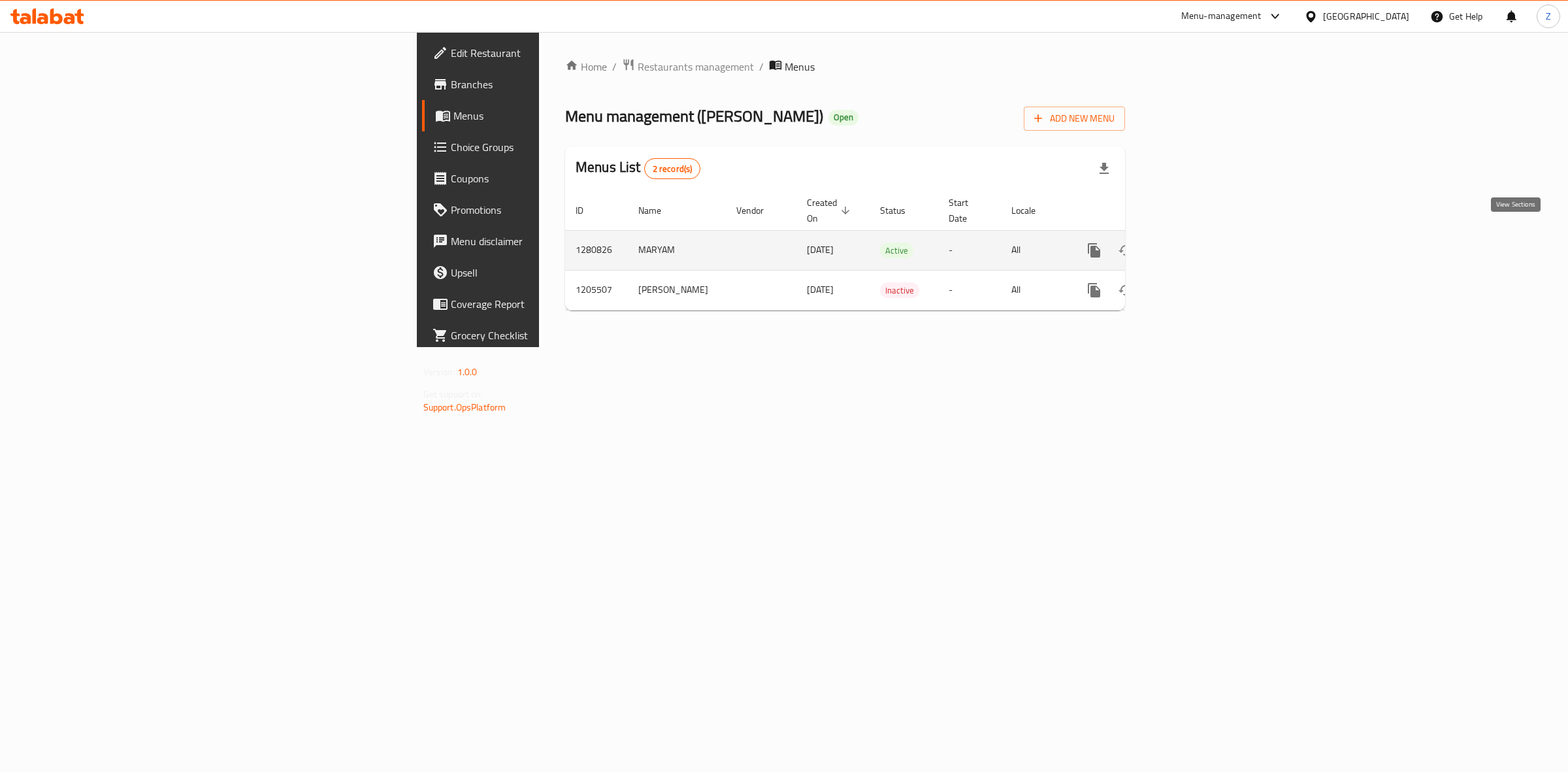
click at [1196, 243] on icon "enhanced table" at bounding box center [1188, 250] width 16 height 16
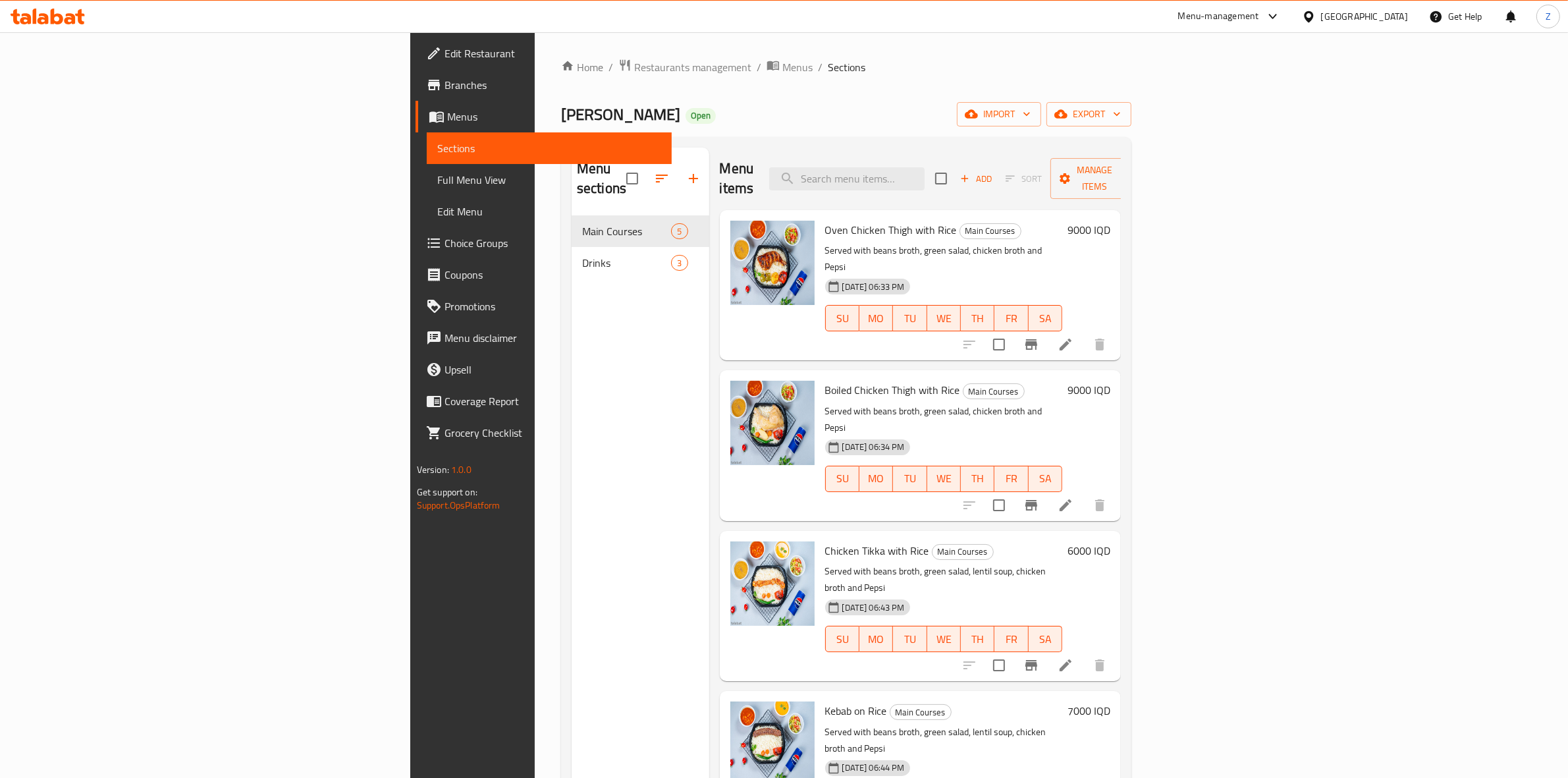
click at [831, 468] on span "SU" at bounding box center [843, 478] width 23 height 19
click at [741, 231] on icon "upload picture" at bounding box center [749, 239] width 16 height 16
click at [742, 233] on icon "upload picture" at bounding box center [748, 238] width 13 height 11
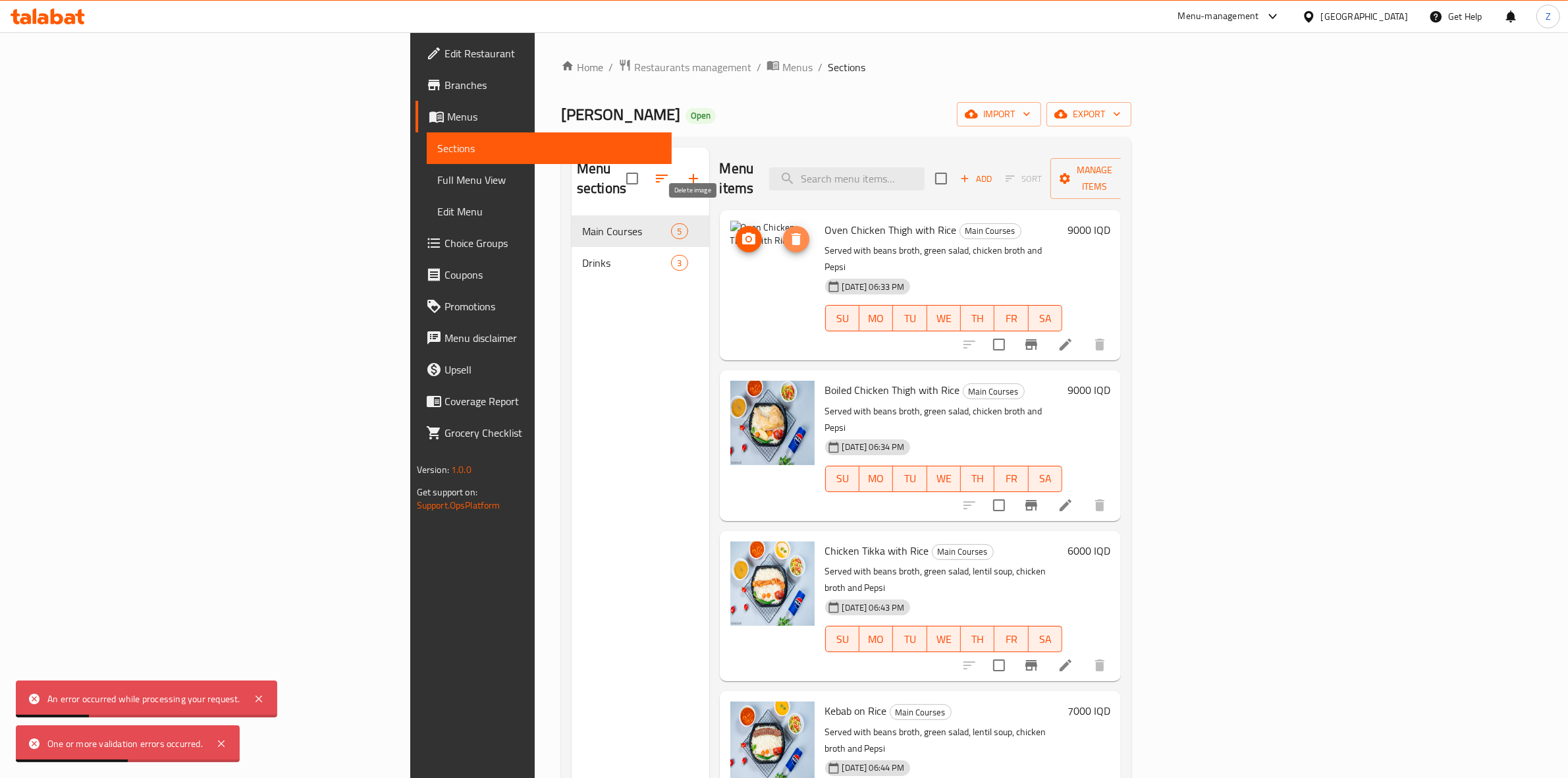
click at [789, 231] on icon "delete image" at bounding box center [797, 239] width 16 height 16
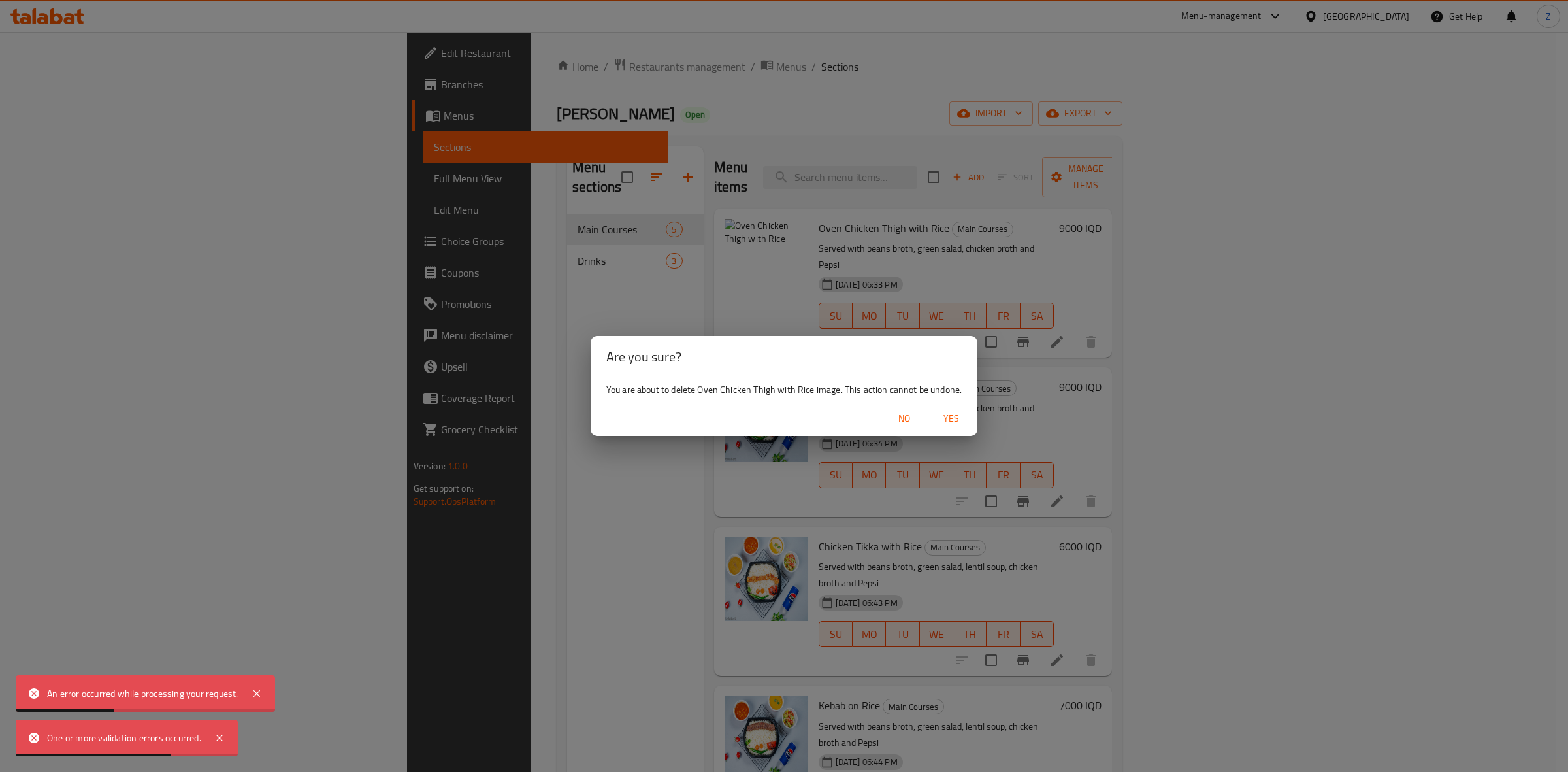
click at [946, 418] on span "Yes" at bounding box center [951, 418] width 32 height 17
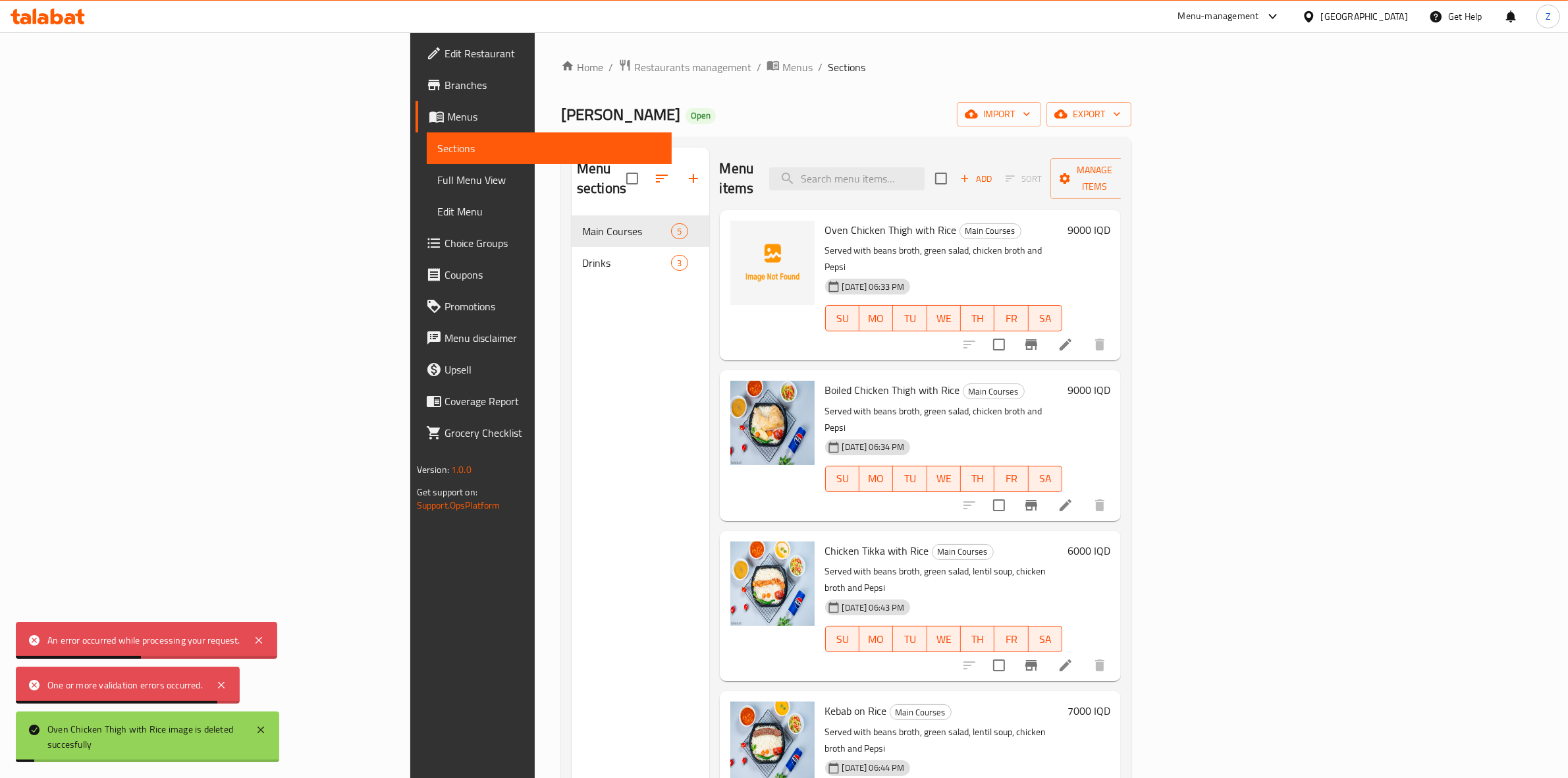
click at [572, 387] on div "Menu sections Main Courses 5 Drinks 3" at bounding box center [641, 536] width 138 height 778
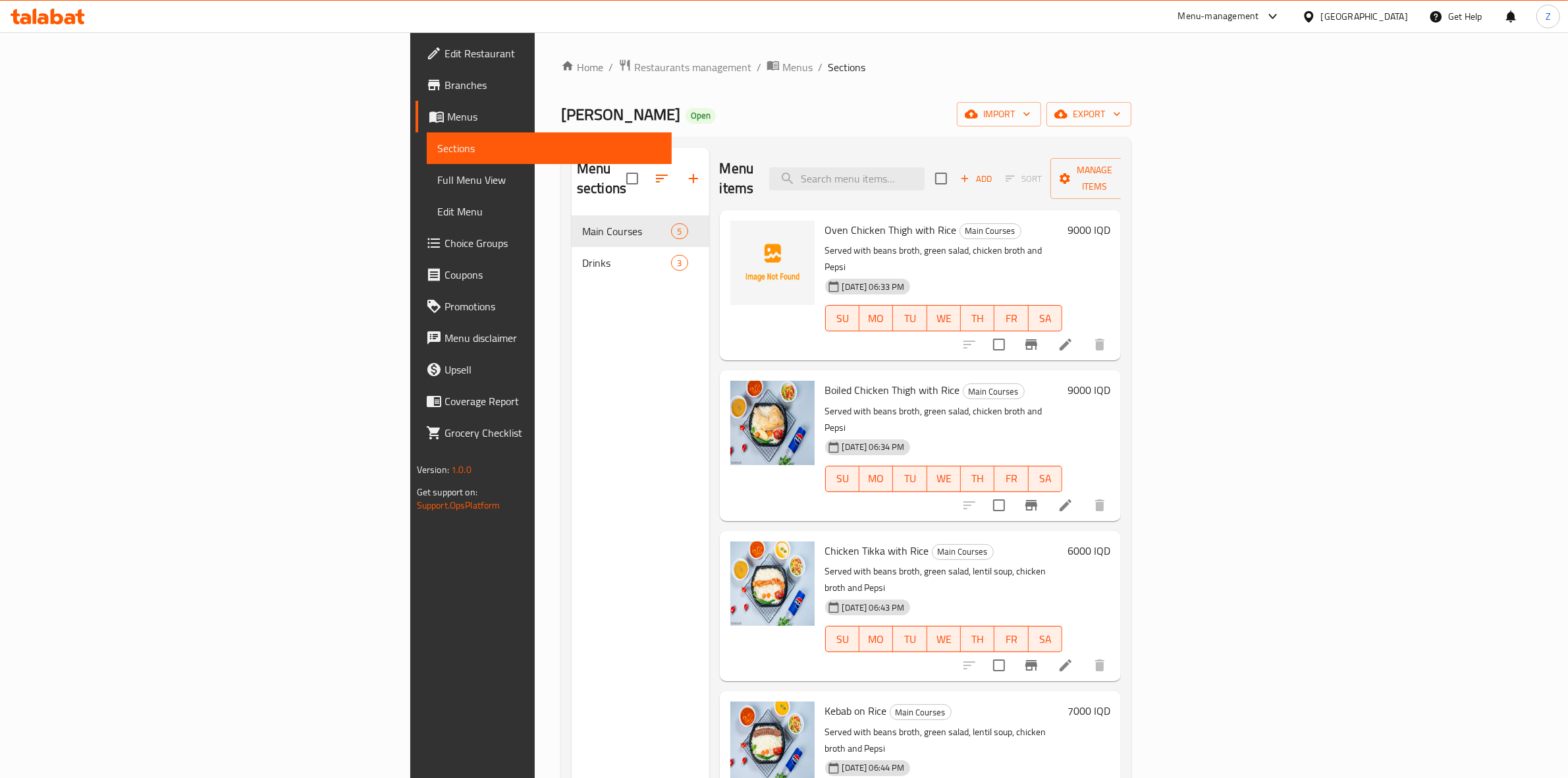
click at [1259, 23] on div "Menu-management" at bounding box center [1219, 17] width 81 height 16
click at [1209, 152] on div "Restaurant-Management" at bounding box center [1219, 146] width 103 height 14
